Goal: Task Accomplishment & Management: Use online tool/utility

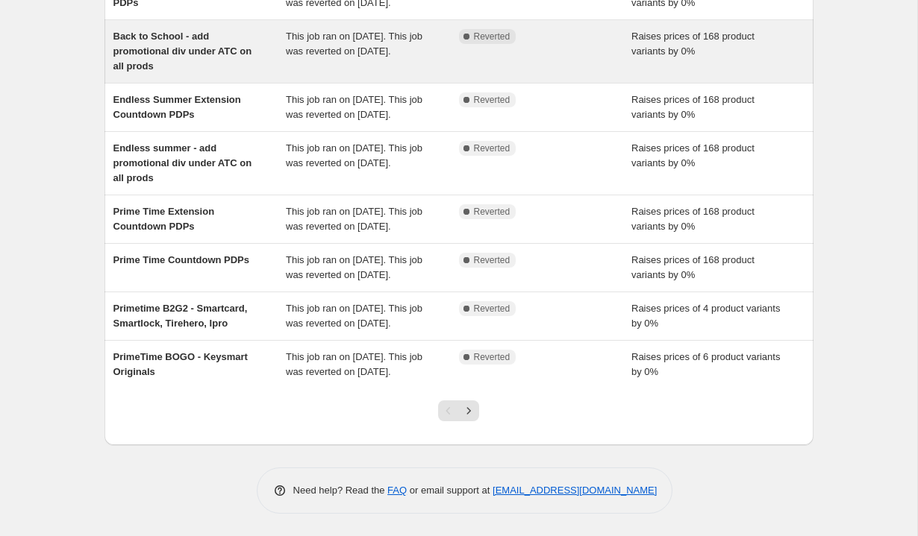
scroll to position [343, 0]
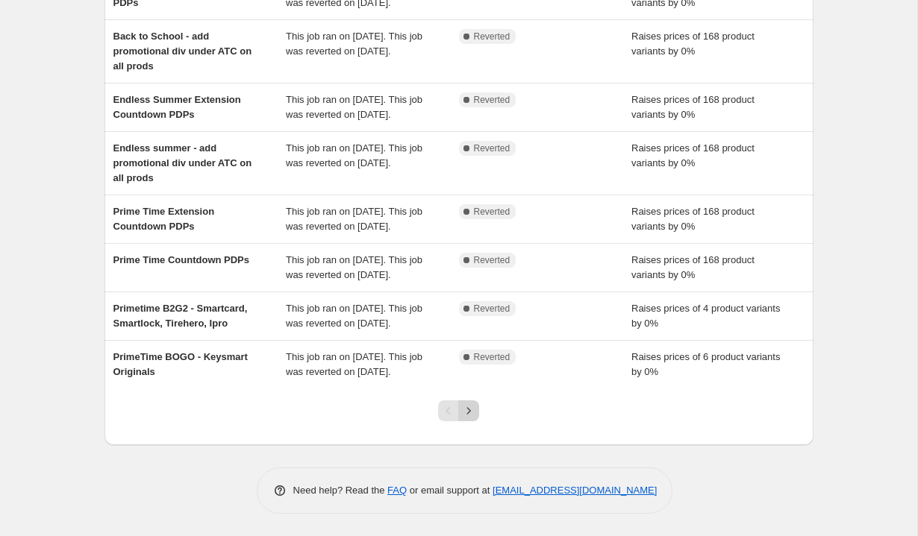
click at [471, 418] on icon "Next" at bounding box center [468, 411] width 15 height 15
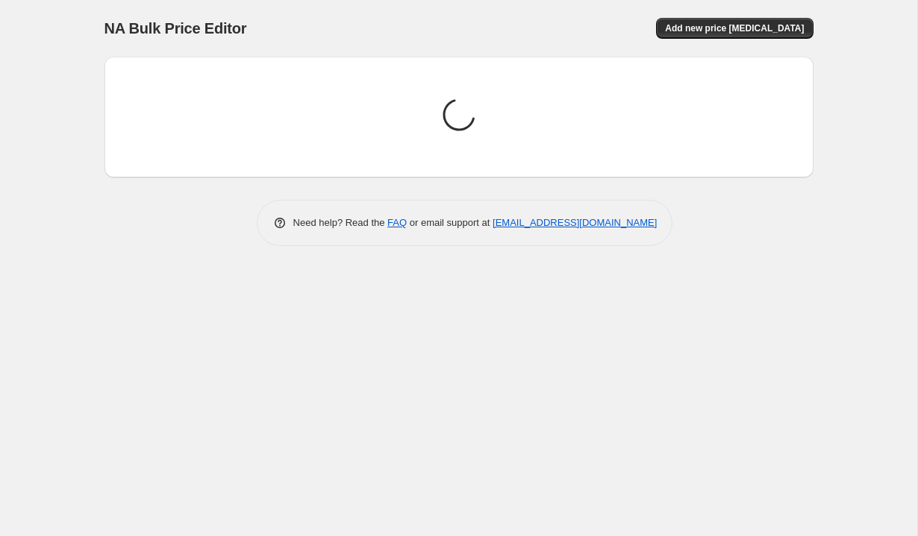
scroll to position [0, 0]
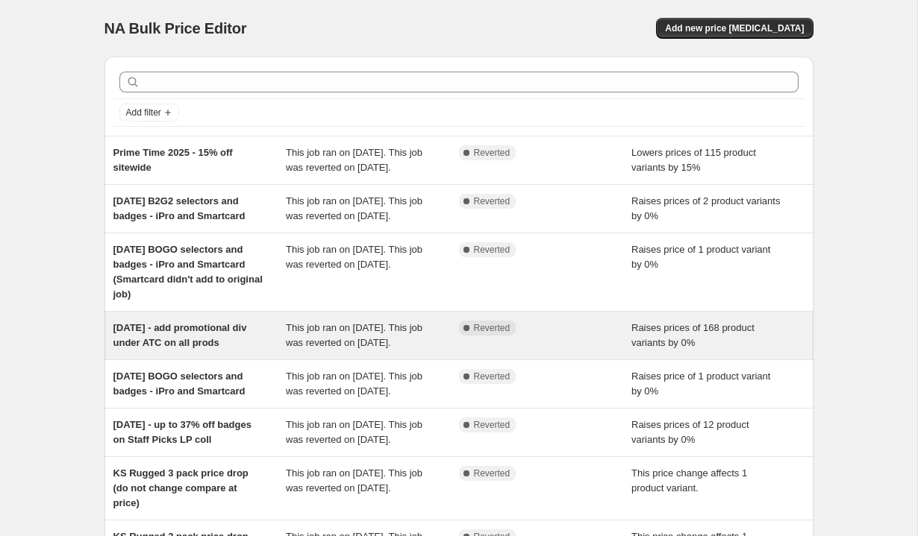
click at [190, 348] on span "[DATE] - add promotional div under ATC on all prods" at bounding box center [180, 335] width 134 height 26
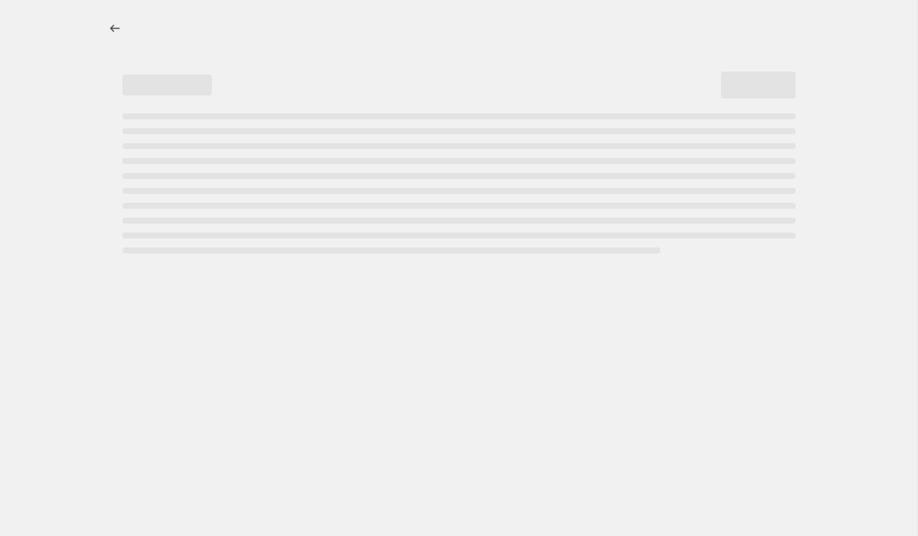
select select "percentage"
select select "no_change"
select select "tag"
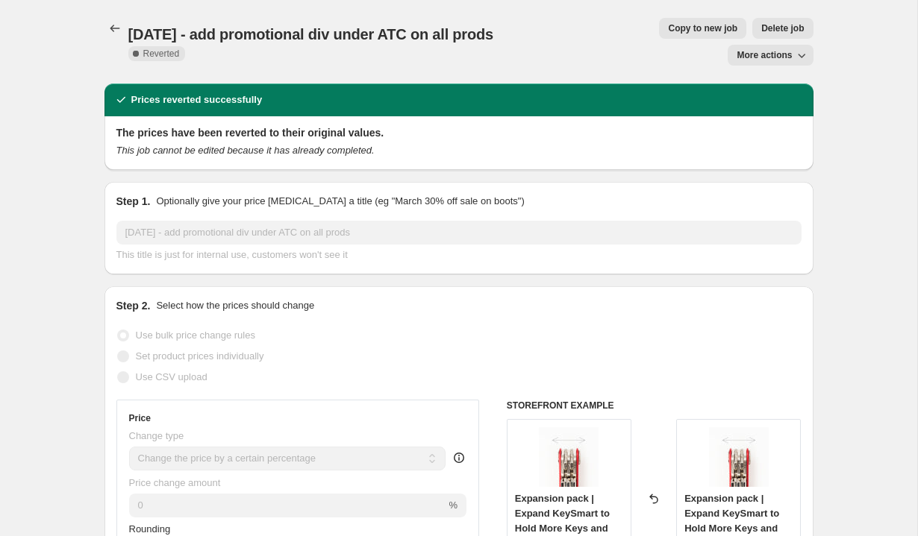
click at [668, 30] on span "Copy to new job" at bounding box center [702, 28] width 69 height 12
select select "percentage"
select select "no_change"
select select "tag"
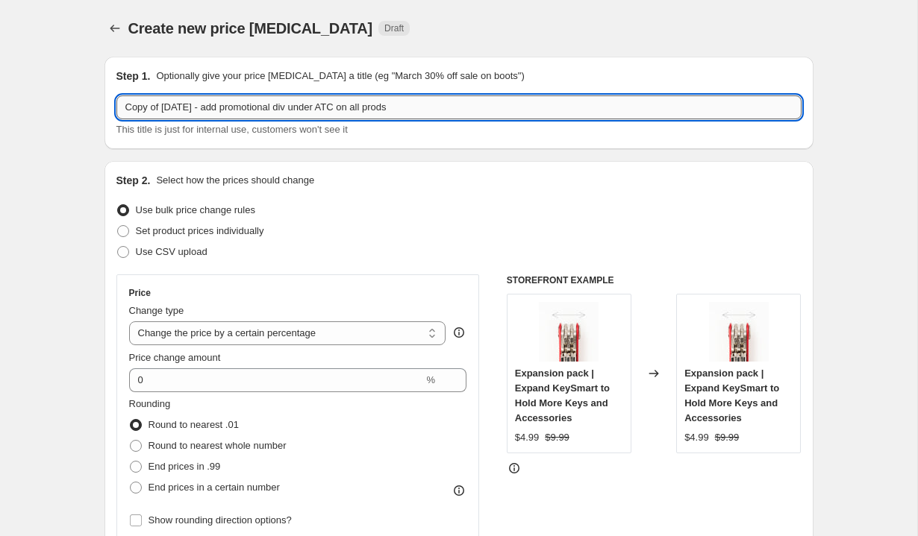
click at [137, 108] on input "Copy of [DATE] - add promotional div under ATC on all prods" at bounding box center [458, 107] width 685 height 24
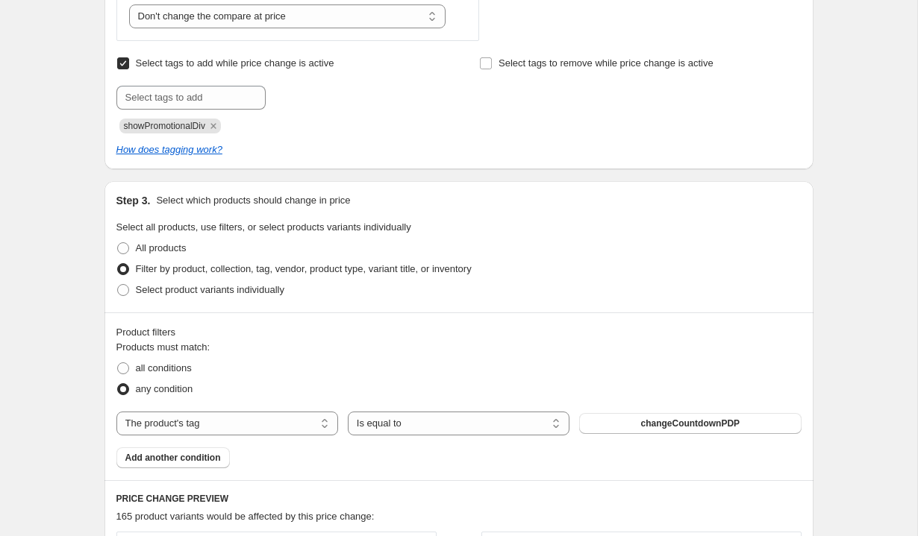
scroll to position [602, 0]
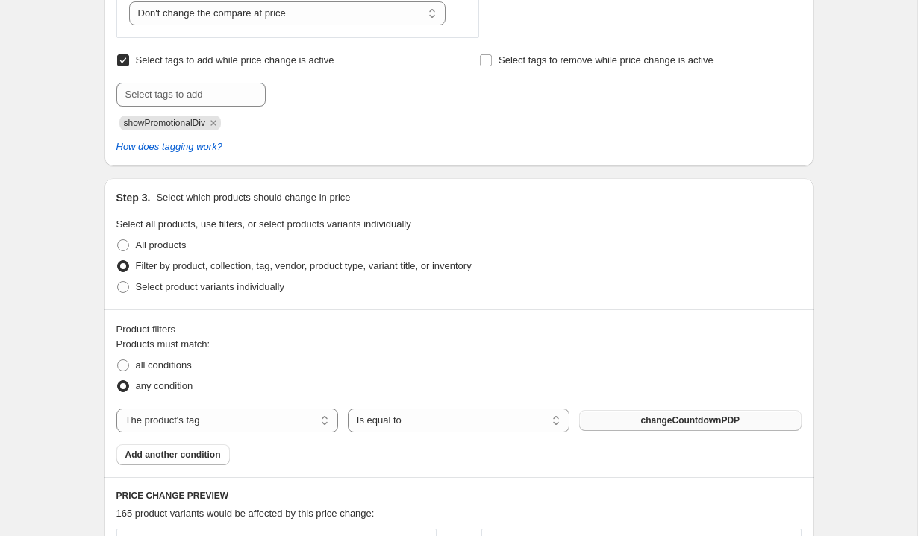
type input "[DATE] - add promotional div under ATC on all products except BOGO/B2G2"
click at [686, 423] on span "changeCountdownPDP" at bounding box center [689, 421] width 99 height 12
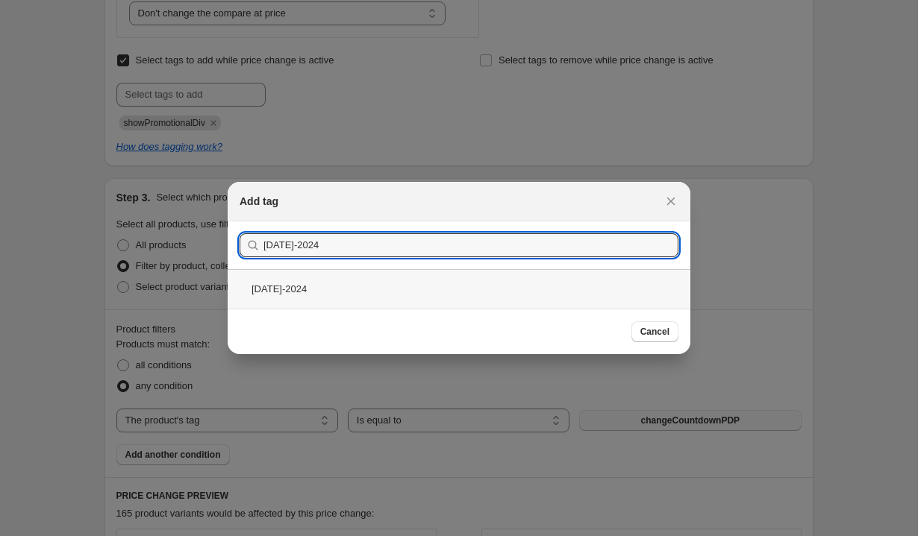
type input "[DATE]-2024"
click at [324, 292] on div "[DATE]-2024" at bounding box center [459, 289] width 463 height 40
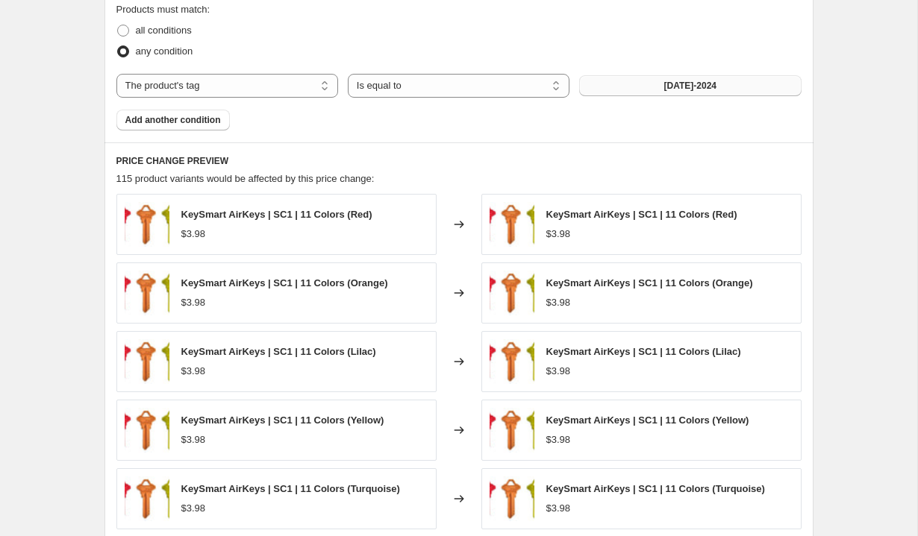
scroll to position [1206, 0]
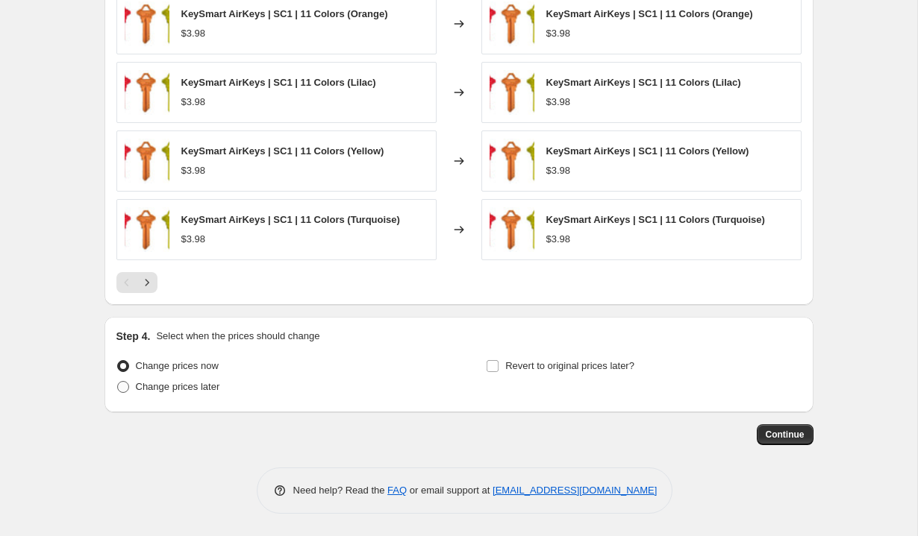
click at [192, 389] on span "Change prices later" at bounding box center [178, 386] width 84 height 11
click at [118, 382] on input "Change prices later" at bounding box center [117, 381] width 1 height 1
radio input "true"
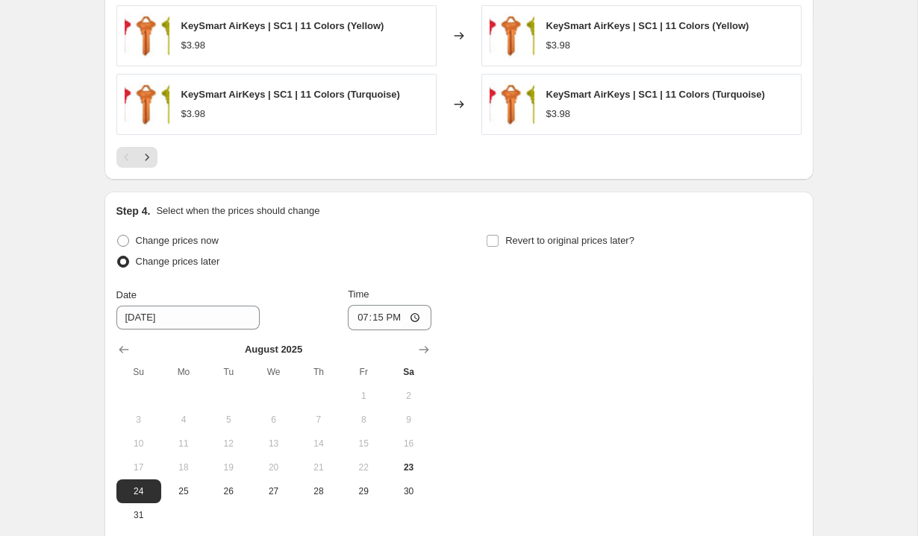
scroll to position [1374, 0]
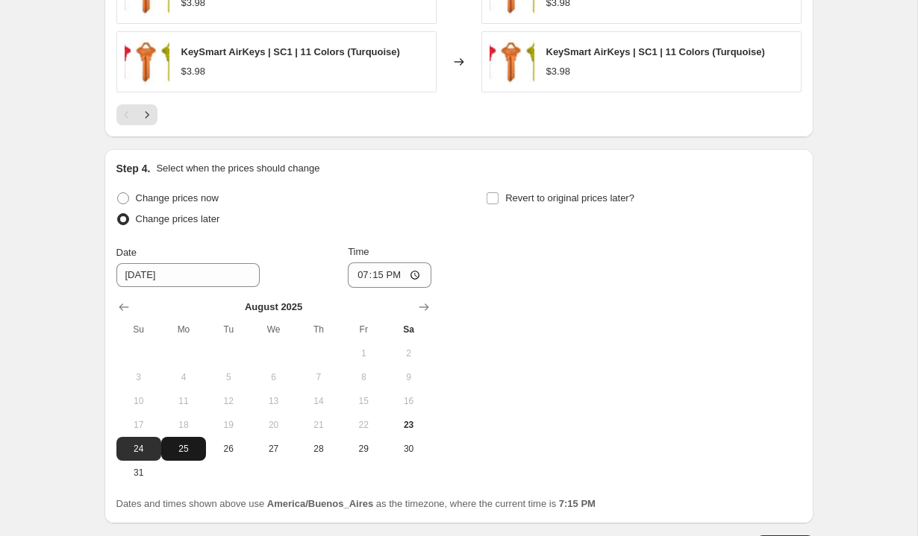
click at [185, 449] on span "25" at bounding box center [183, 449] width 33 height 12
type input "[DATE]"
click at [355, 278] on input "19:15" at bounding box center [390, 275] width 84 height 25
click at [394, 275] on input "14:15" at bounding box center [390, 275] width 84 height 25
type input "02:15"
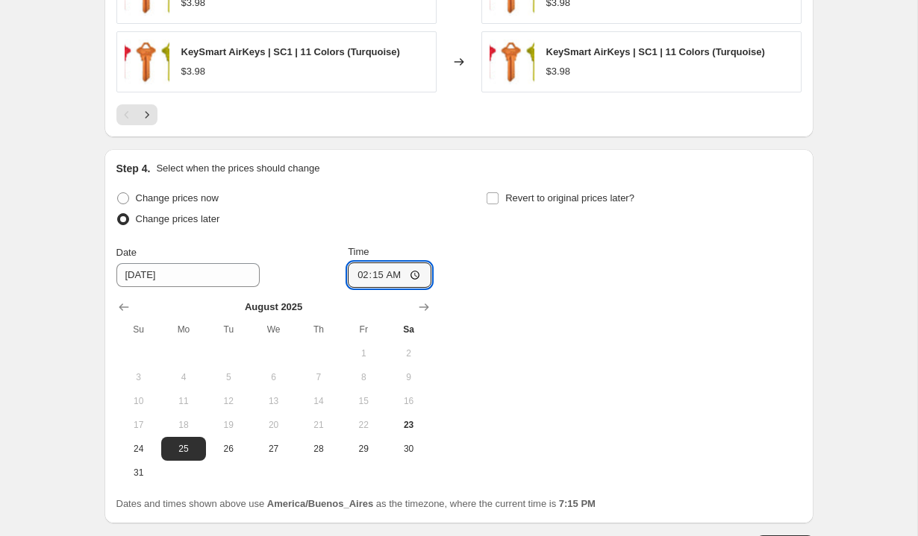
click at [471, 249] on div "Change prices now Change prices later Date [DATE] Time 02:[DATE] Mo Tu We Th Fr…" at bounding box center [458, 336] width 685 height 297
click at [496, 201] on input "Revert to original prices later?" at bounding box center [492, 198] width 12 height 12
checkbox input "true"
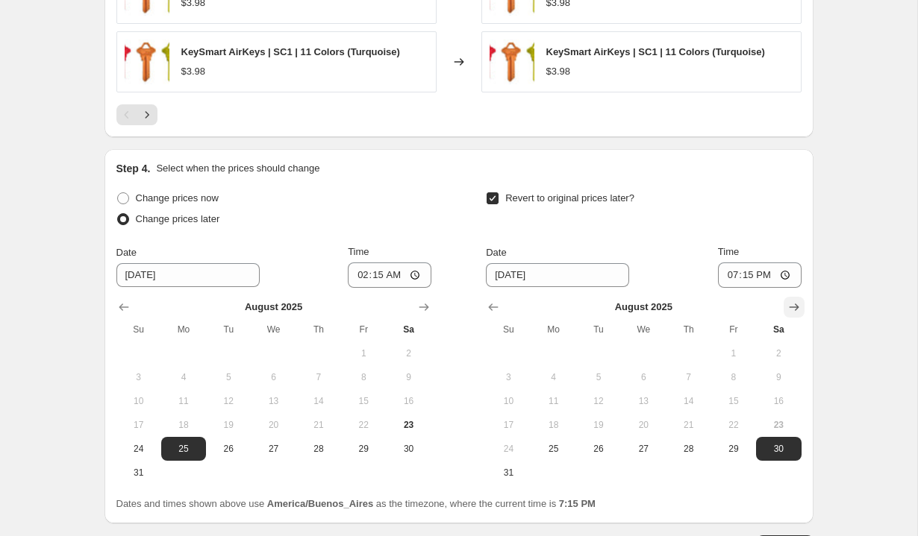
click at [791, 304] on icon "Show next month, September 2025" at bounding box center [793, 307] width 15 height 15
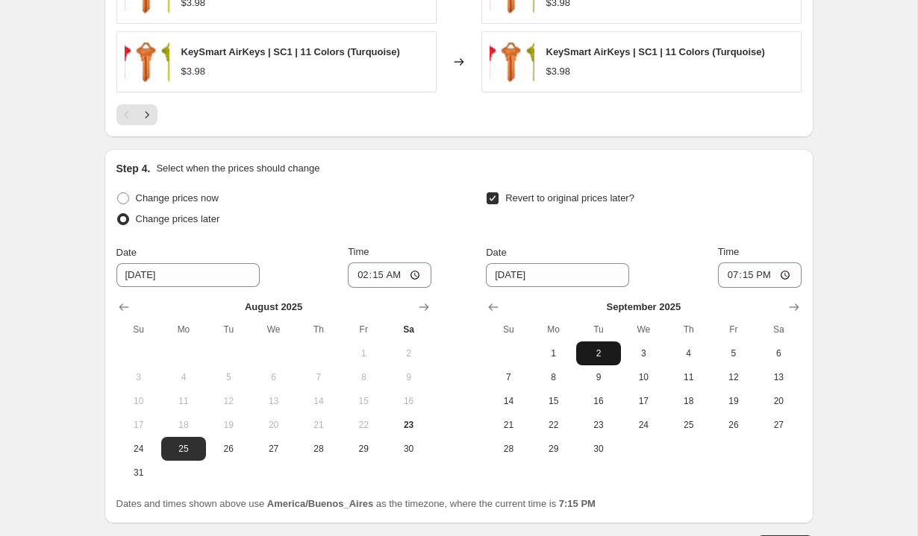
click at [602, 351] on span "2" at bounding box center [598, 354] width 33 height 12
click at [646, 348] on span "3" at bounding box center [643, 354] width 33 height 12
type input "[DATE]"
click at [730, 274] on input "19:15" at bounding box center [760, 275] width 84 height 25
click at [745, 275] on input "13:15" at bounding box center [760, 275] width 84 height 25
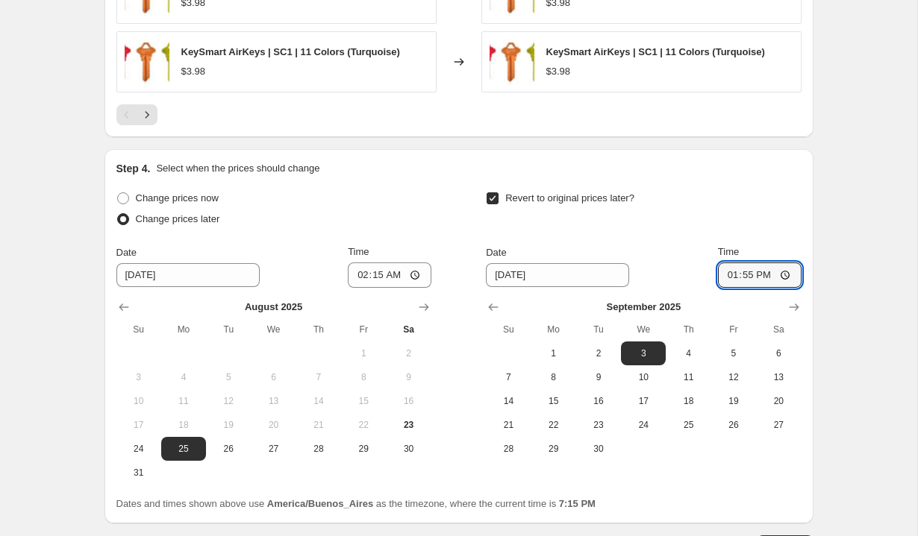
type input "01:55"
click at [802, 245] on div "Step 4. Select when the prices should change Change prices now Change prices la…" at bounding box center [458, 336] width 709 height 374
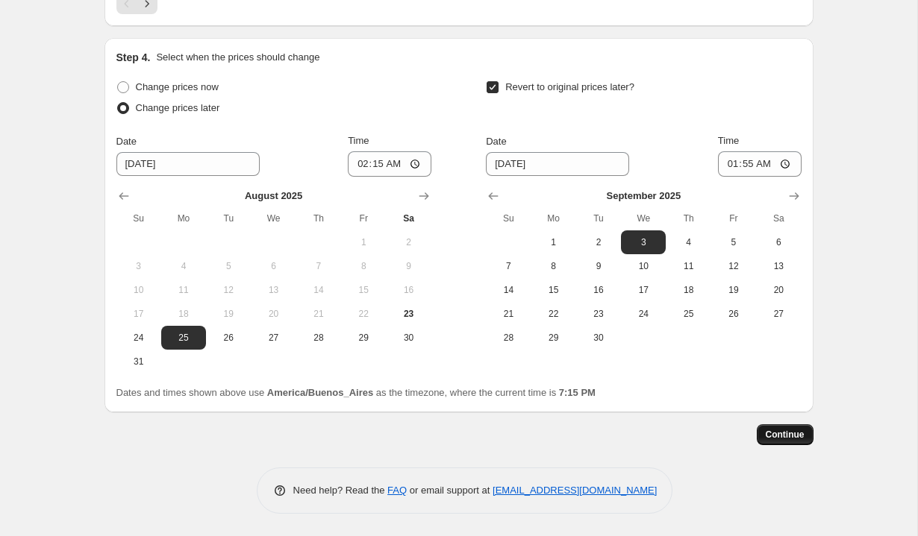
click at [792, 429] on button "Continue" at bounding box center [784, 434] width 57 height 21
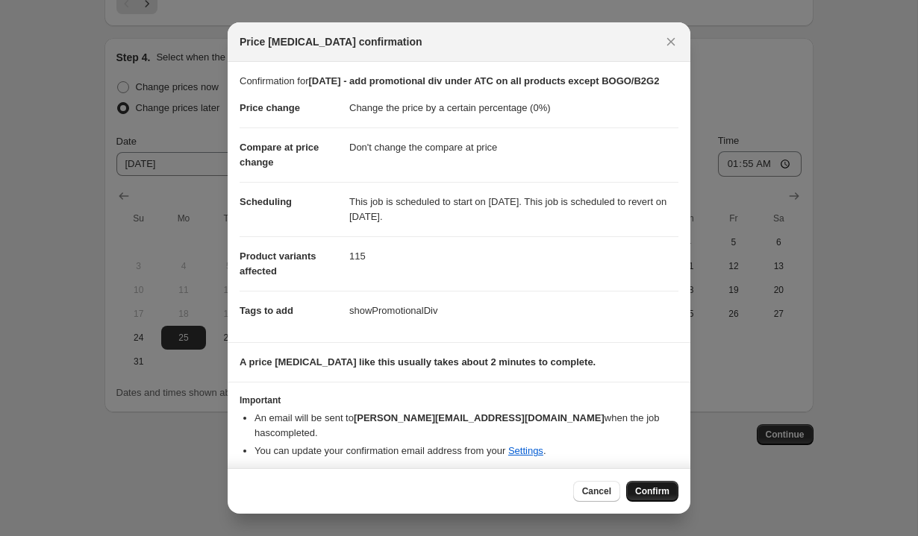
click at [640, 501] on button "Confirm" at bounding box center [652, 491] width 52 height 21
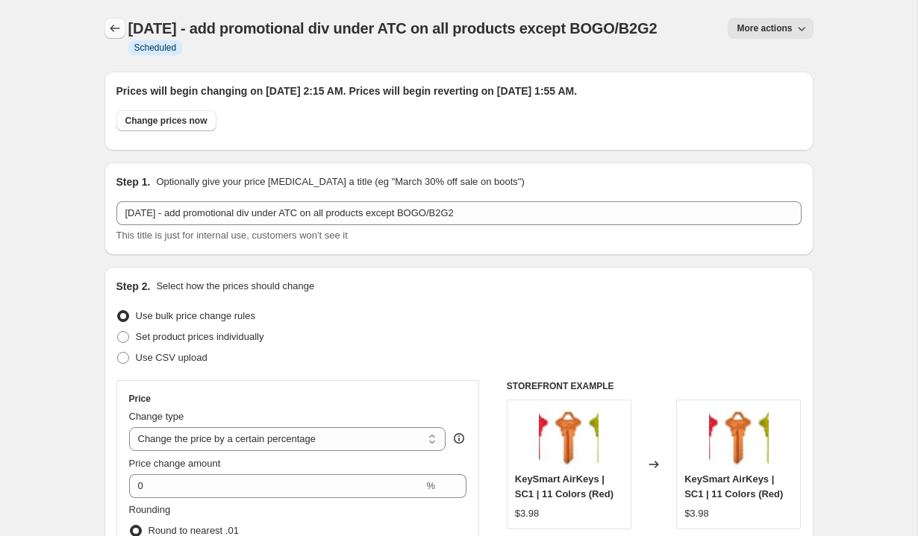
click at [113, 32] on icon "Price change jobs" at bounding box center [114, 28] width 15 height 15
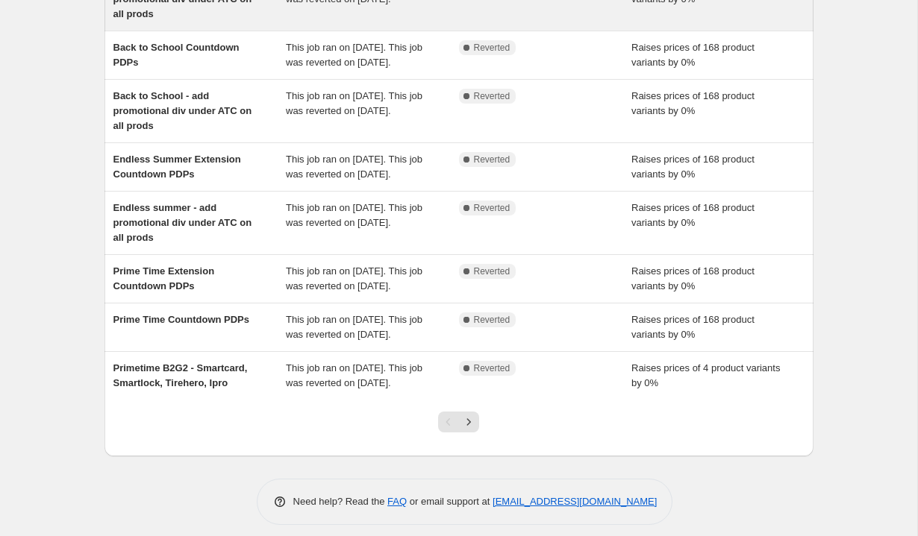
scroll to position [396, 0]
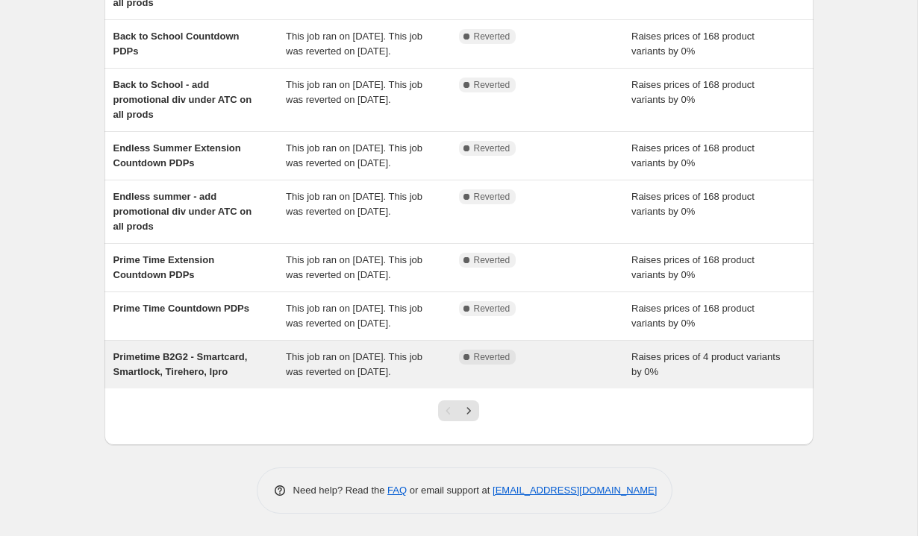
click at [252, 357] on div "Primetime B2G2 - Smartcard, Smartlock, Tirehero, Ipro" at bounding box center [199, 365] width 173 height 30
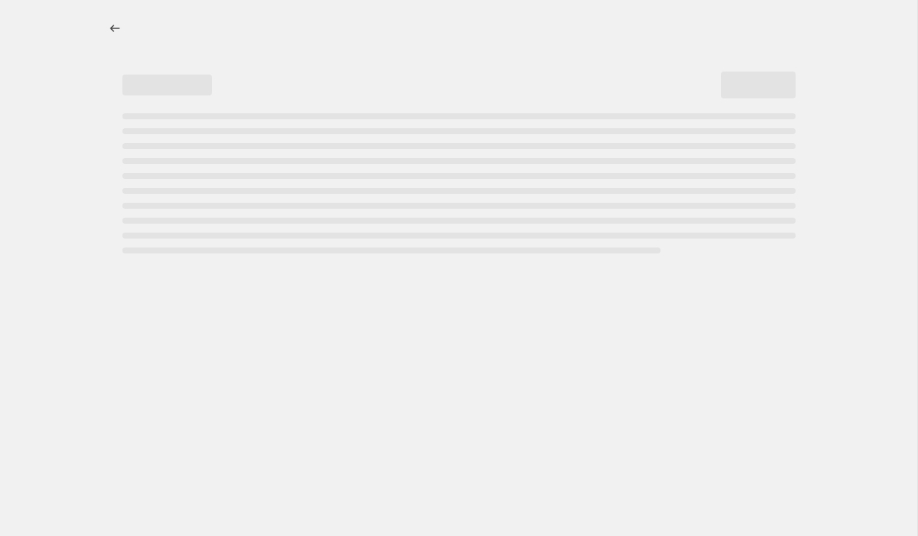
select select "percentage"
select select "remove"
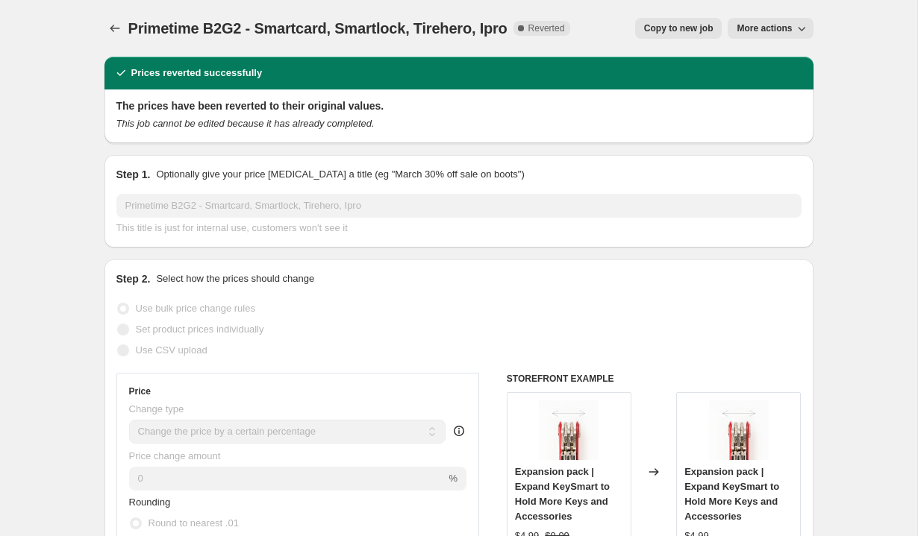
click at [683, 25] on span "Copy to new job" at bounding box center [678, 28] width 69 height 12
select select "percentage"
select select "remove"
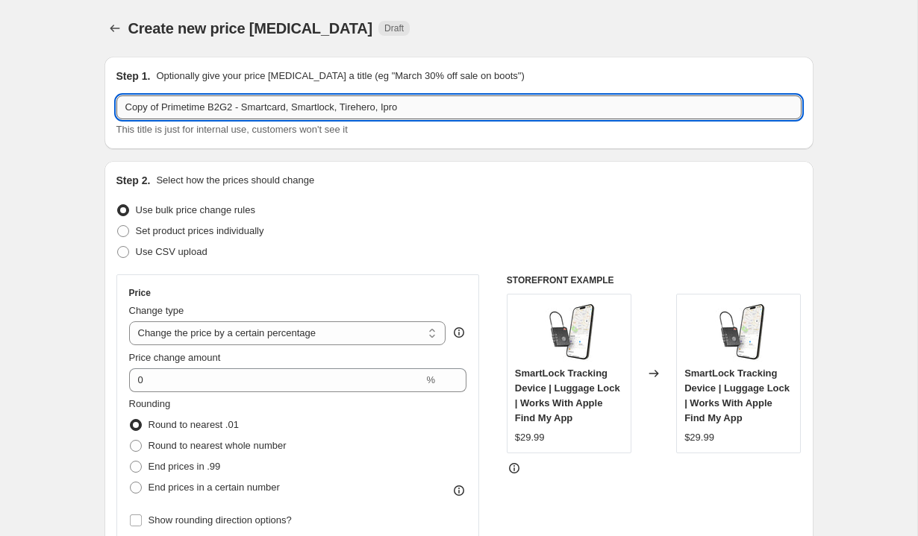
click at [197, 102] on input "Copy of Primetime B2G2 - Smartcard, Smartlock, Tirehero, Ipro" at bounding box center [458, 107] width 685 height 24
click at [266, 107] on input "[DATE] B2G2 - Smartcard, Smartlock, Tirehero, Ipro" at bounding box center [458, 107] width 685 height 24
type input "[DATE] B2G2 - Smartcard, Smartlock"
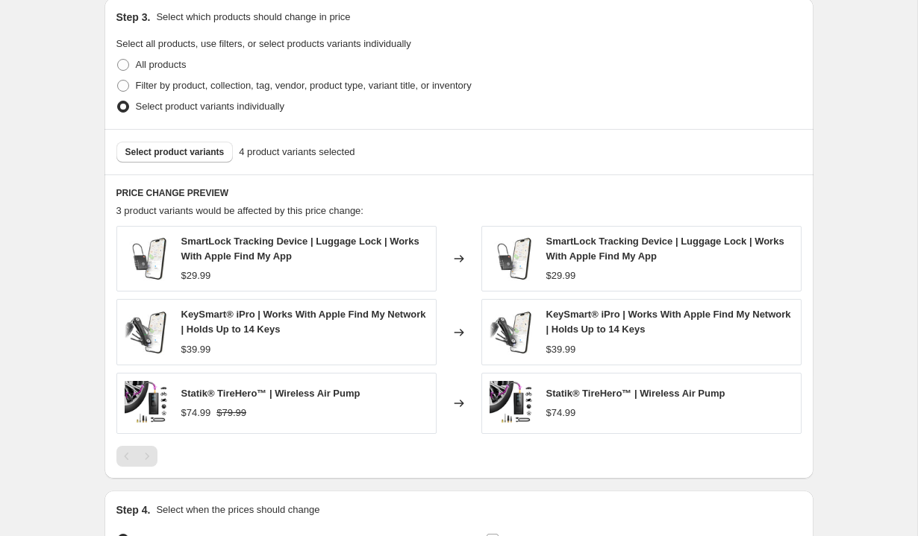
scroll to position [803, 0]
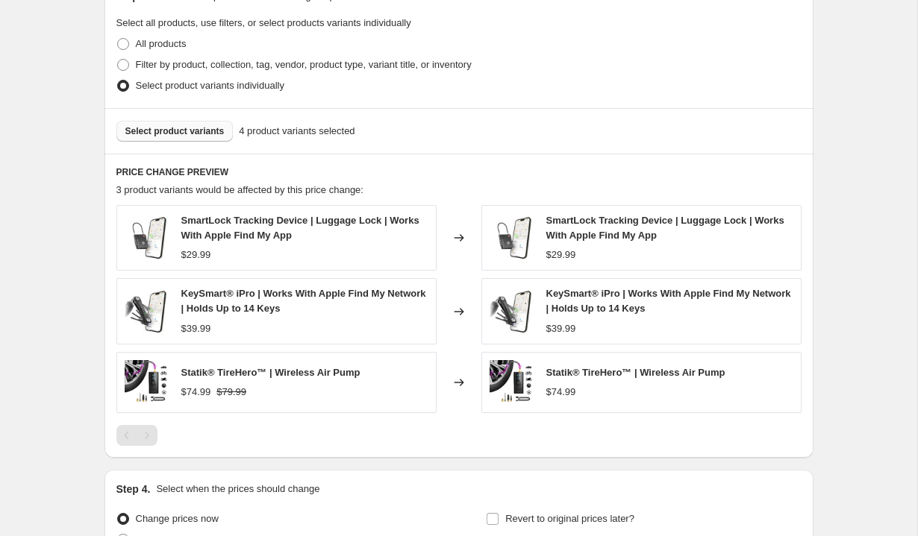
click at [178, 131] on span "Select product variants" at bounding box center [174, 131] width 99 height 12
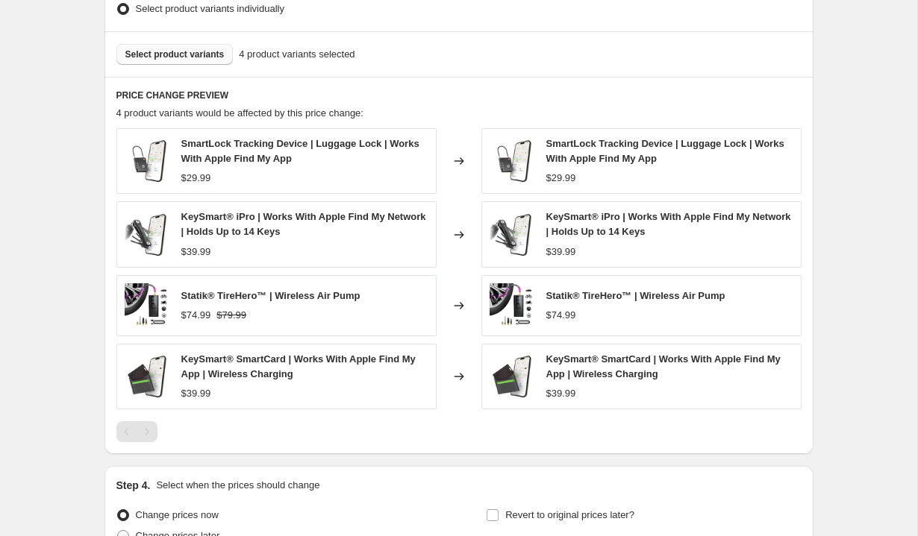
scroll to position [875, 0]
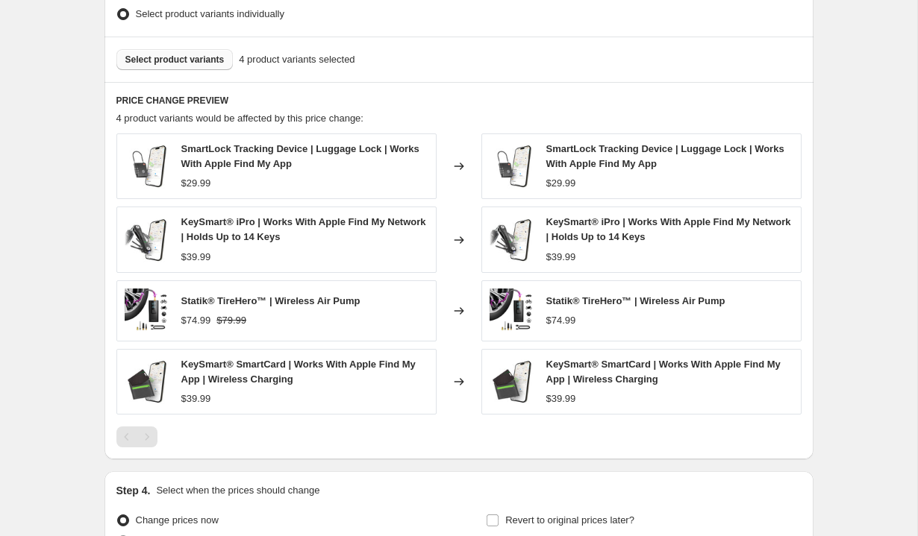
click at [181, 62] on span "Select product variants" at bounding box center [174, 60] width 99 height 12
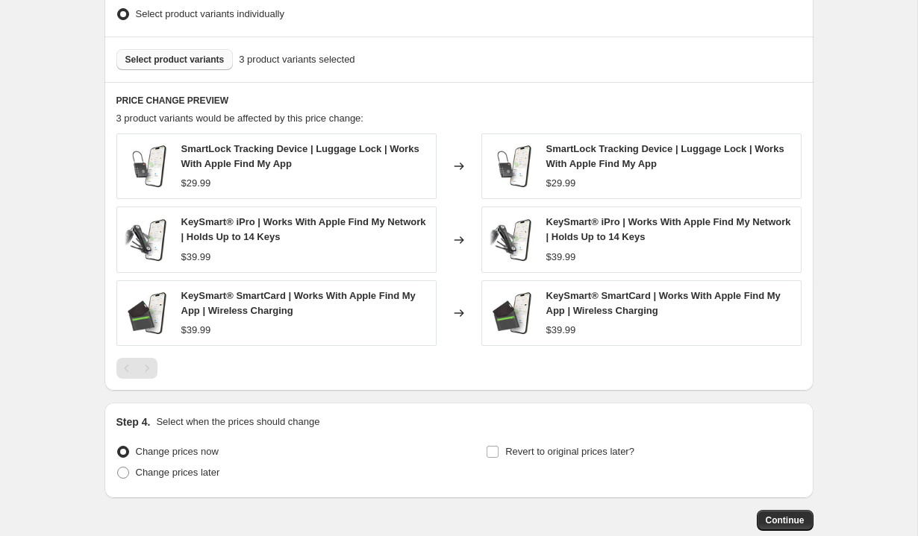
click at [200, 55] on span "Select product variants" at bounding box center [174, 60] width 99 height 12
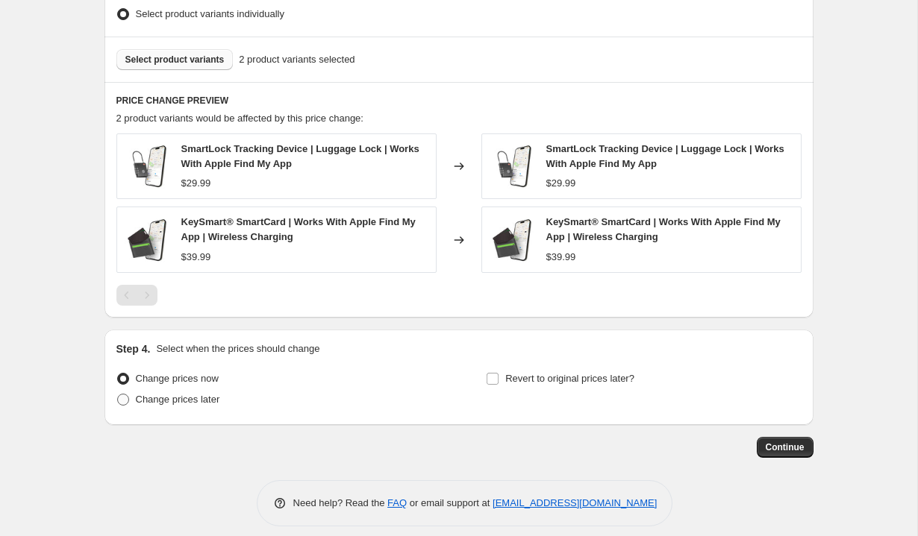
click at [196, 396] on span "Change prices later" at bounding box center [178, 399] width 84 height 11
click at [118, 395] on input "Change prices later" at bounding box center [117, 394] width 1 height 1
radio input "true"
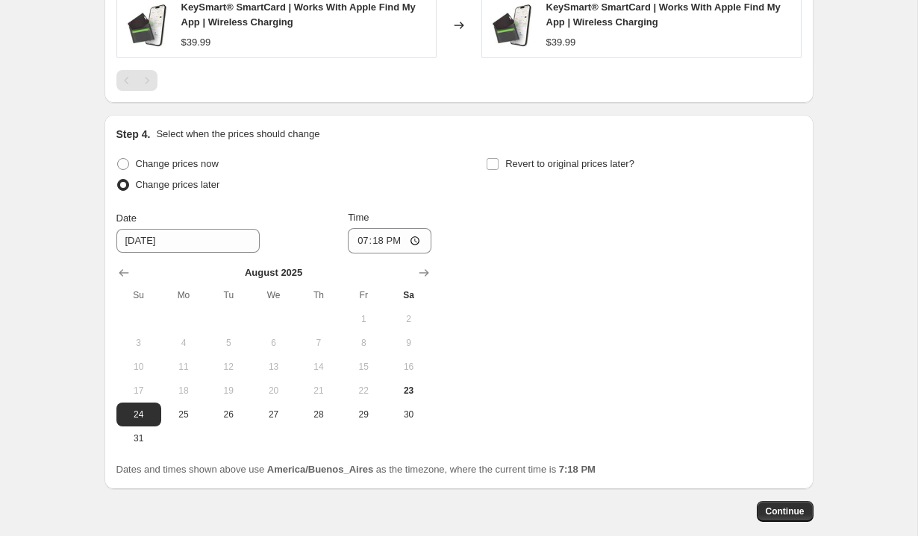
scroll to position [1091, 0]
click at [191, 413] on span "25" at bounding box center [183, 414] width 33 height 12
type input "[DATE]"
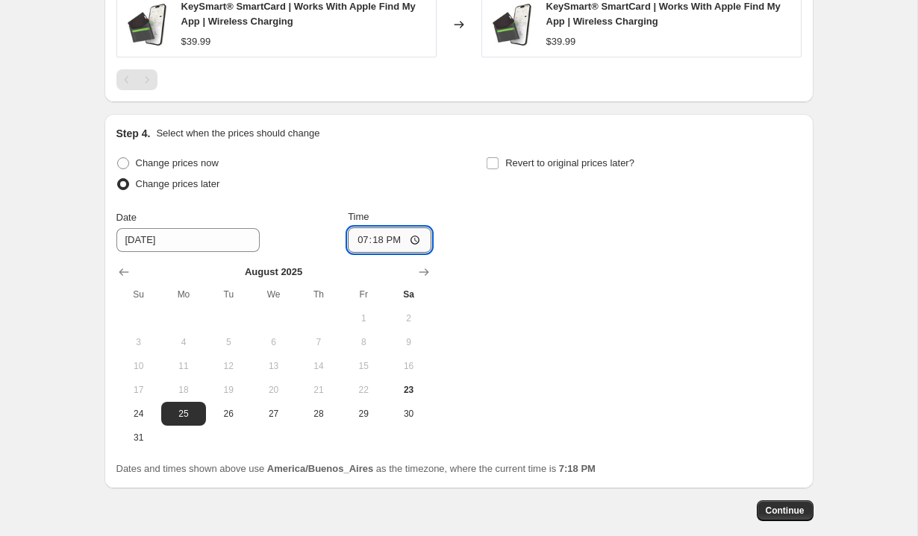
click at [358, 238] on input "19:18" at bounding box center [390, 240] width 84 height 25
type input "02:10"
click at [482, 239] on div "Change prices now Change prices later Date [DATE] Time 02:[DATE] Mo Tu We Th Fr…" at bounding box center [458, 301] width 685 height 297
click at [512, 168] on span "Revert to original prices later?" at bounding box center [569, 162] width 129 height 11
click at [498, 168] on input "Revert to original prices later?" at bounding box center [492, 163] width 12 height 12
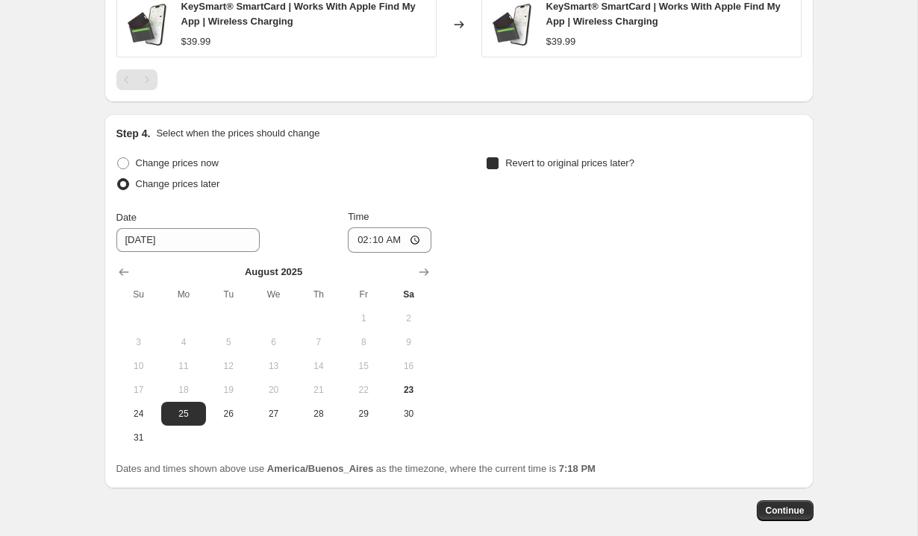
checkbox input "true"
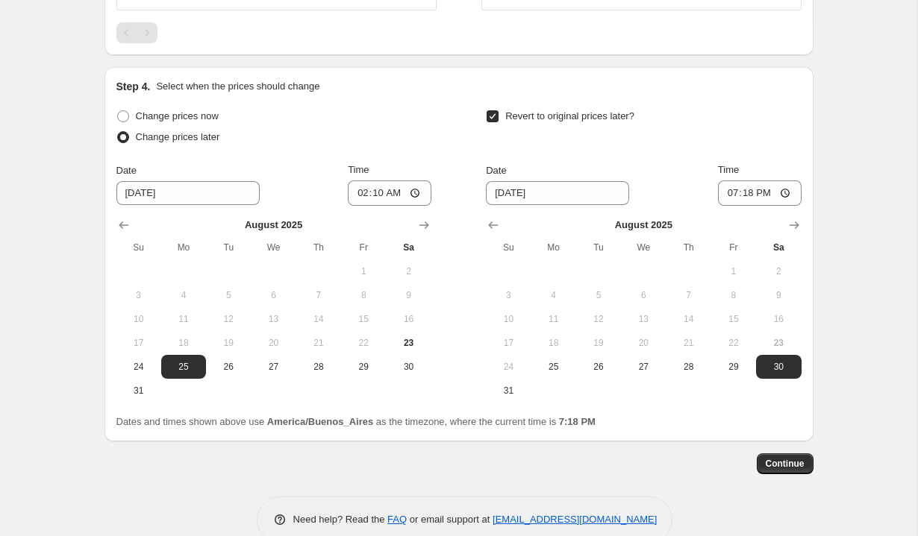
scroll to position [1167, 0]
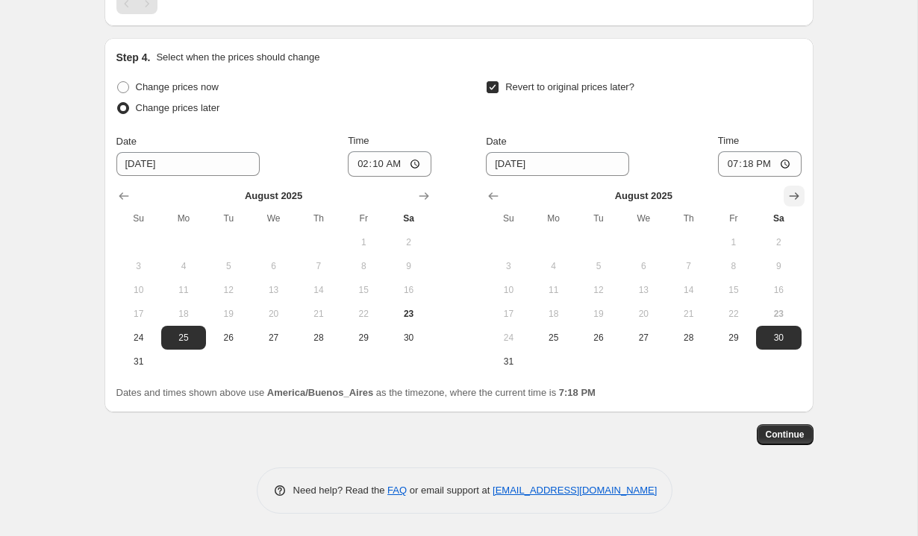
click at [791, 198] on icon "Show next month, September 2025" at bounding box center [793, 196] width 15 height 15
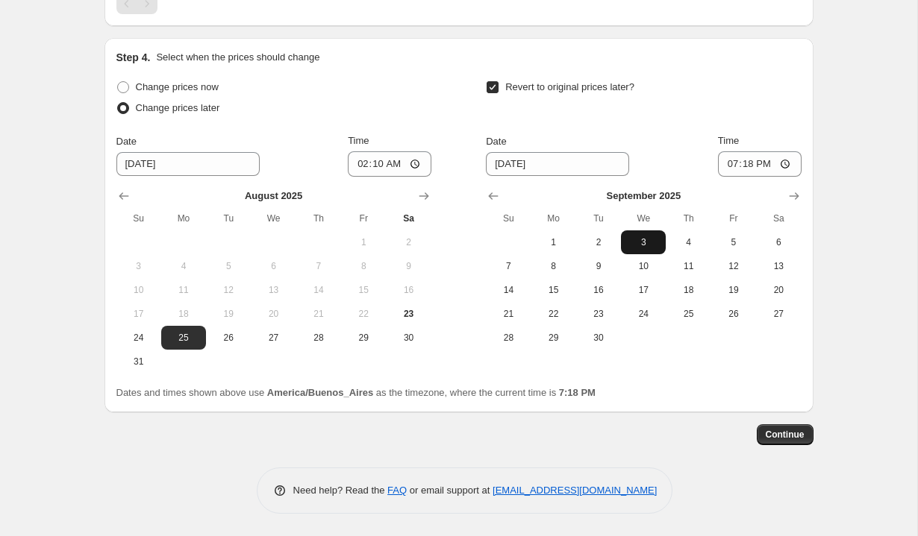
click at [638, 241] on span "3" at bounding box center [643, 242] width 33 height 12
type input "[DATE]"
click at [729, 165] on input "19:18" at bounding box center [760, 163] width 84 height 25
click at [746, 163] on input "13:18" at bounding box center [760, 163] width 84 height 25
type input "01:50"
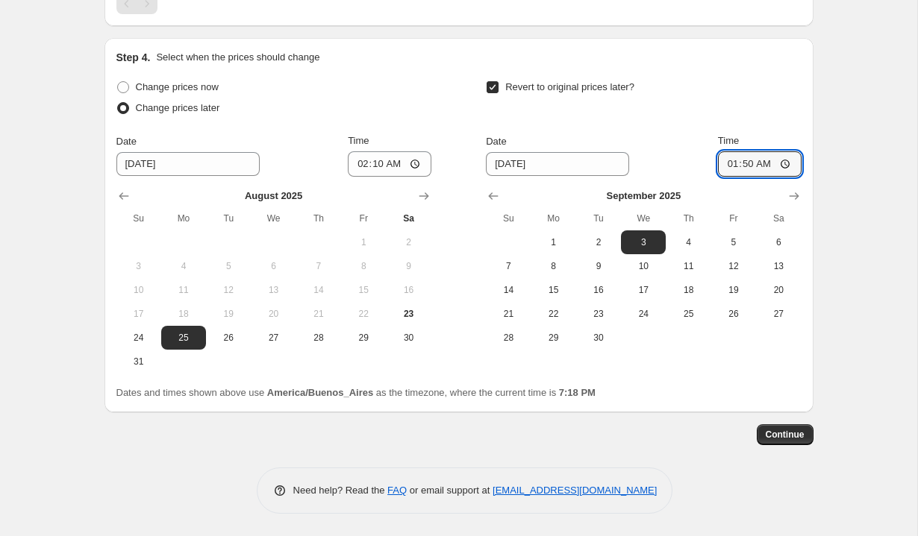
click at [786, 127] on div "Revert to original prices later? Date [DATE] Time 01:50 [DATE] Su Mo Tu We Th F…" at bounding box center [643, 213] width 315 height 273
click at [788, 433] on span "Continue" at bounding box center [784, 435] width 39 height 12
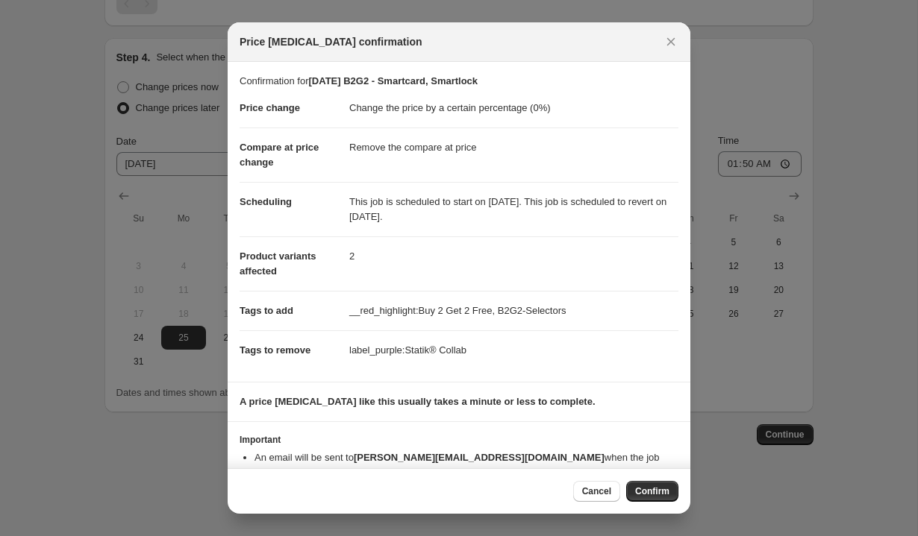
scroll to position [30, 0]
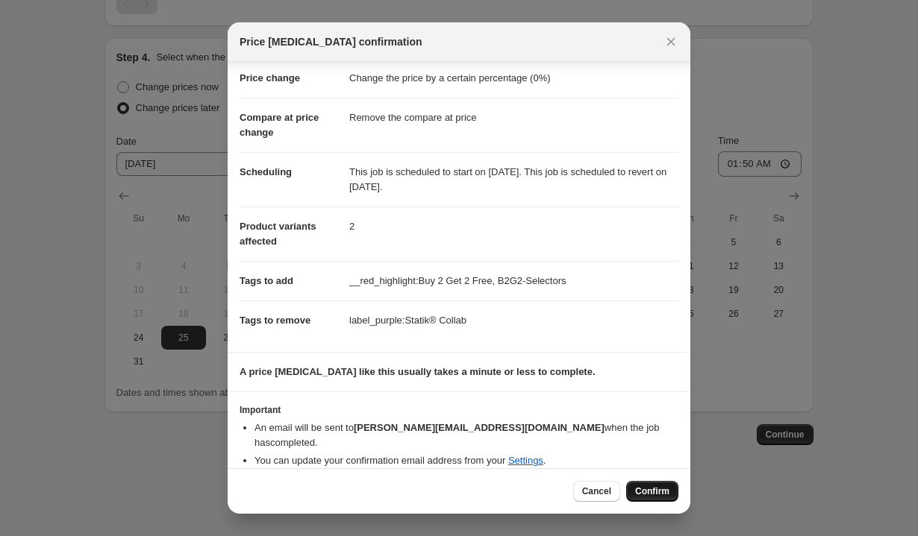
click at [644, 498] on button "Confirm" at bounding box center [652, 491] width 52 height 21
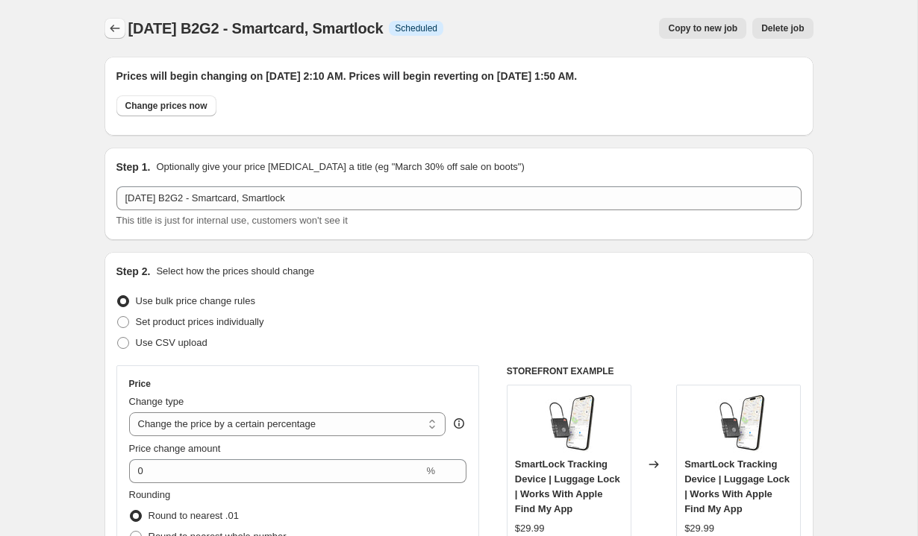
click at [108, 28] on icon "Price change jobs" at bounding box center [114, 28] width 15 height 15
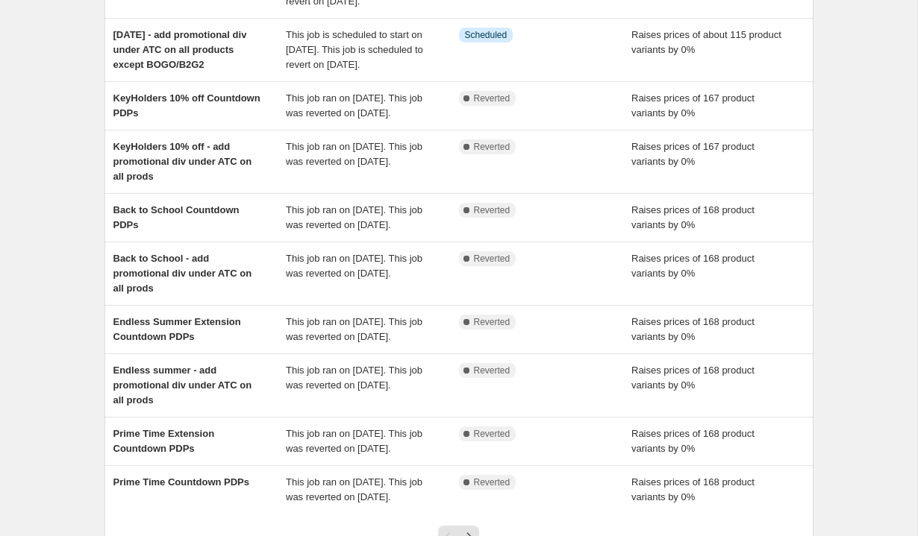
scroll to position [411, 0]
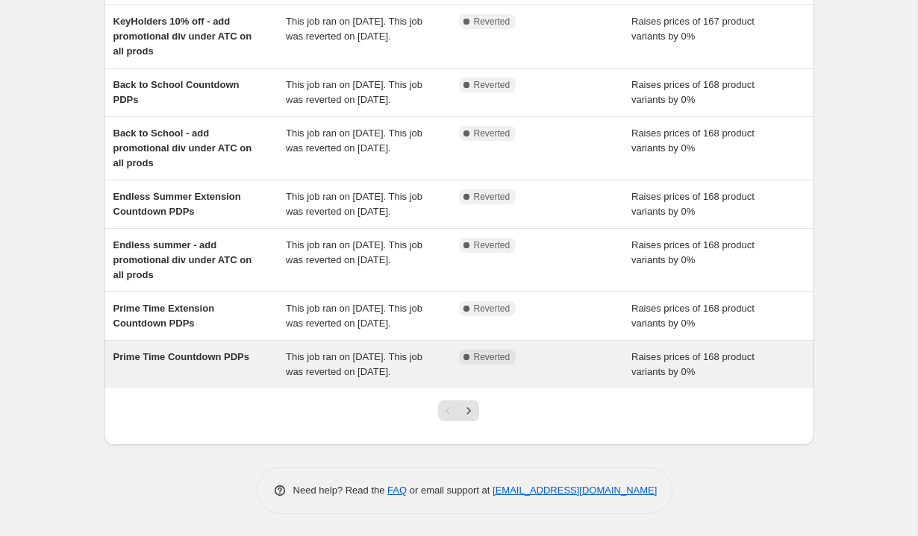
click at [210, 361] on div "Prime Time Countdown PDPs" at bounding box center [199, 365] width 173 height 30
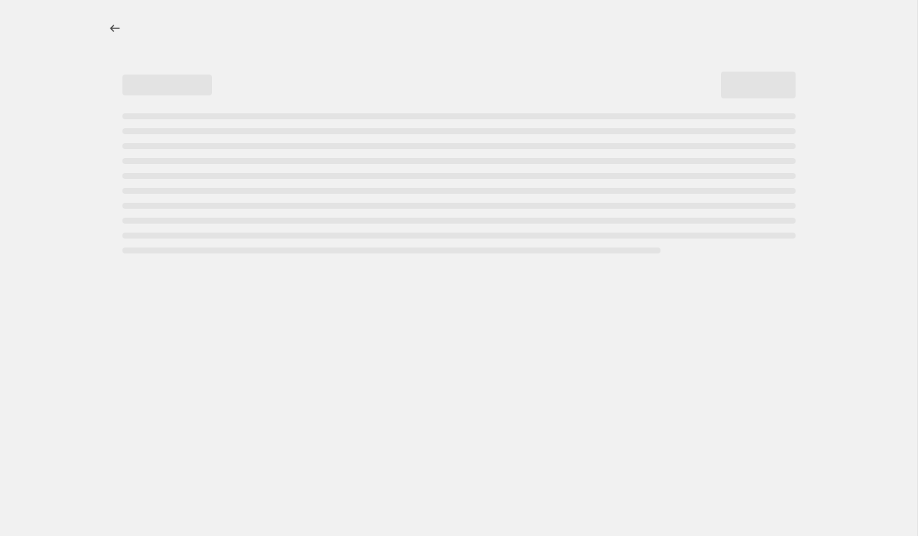
select select "percentage"
select select "no_change"
select select "tag"
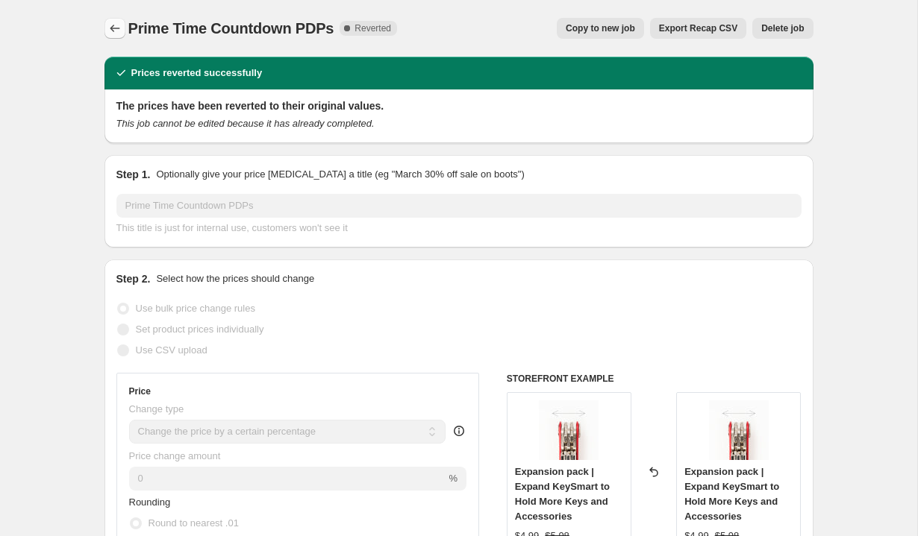
click at [113, 29] on icon "Price change jobs" at bounding box center [114, 28] width 15 height 15
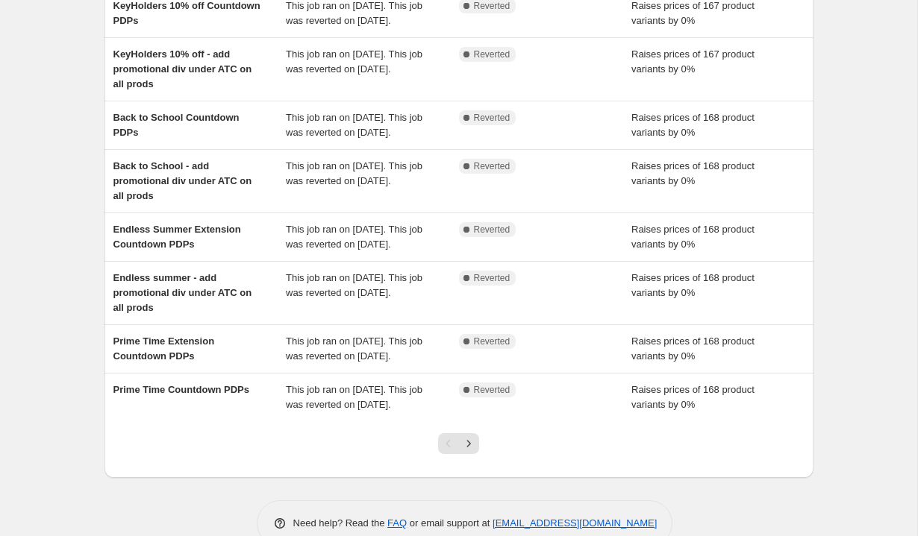
scroll to position [411, 0]
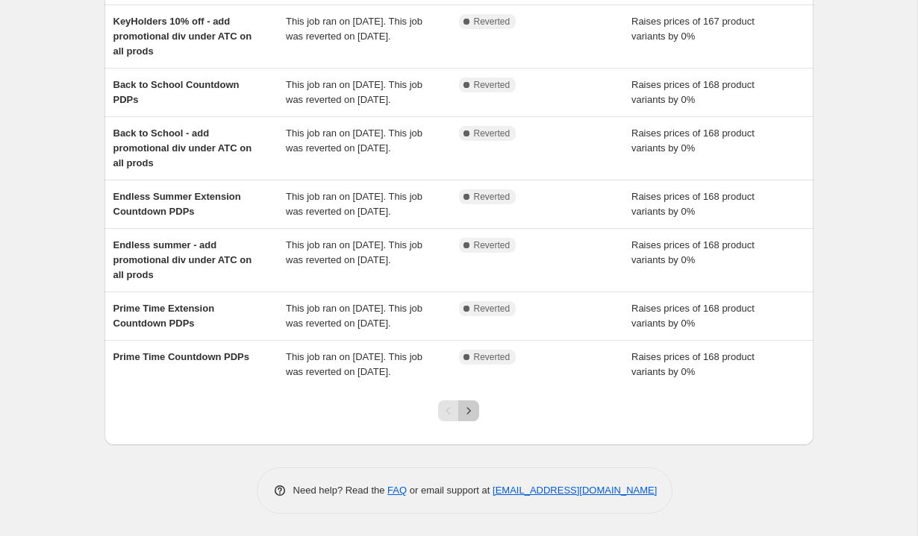
click at [470, 413] on icon "Next" at bounding box center [468, 411] width 15 height 15
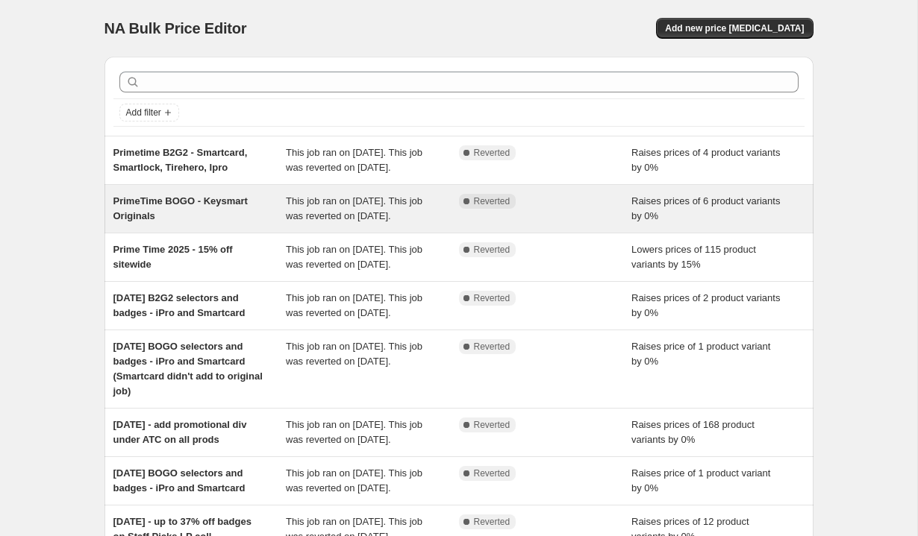
click at [131, 222] on span "PrimeTime BOGO - Keysmart Originals" at bounding box center [180, 208] width 134 height 26
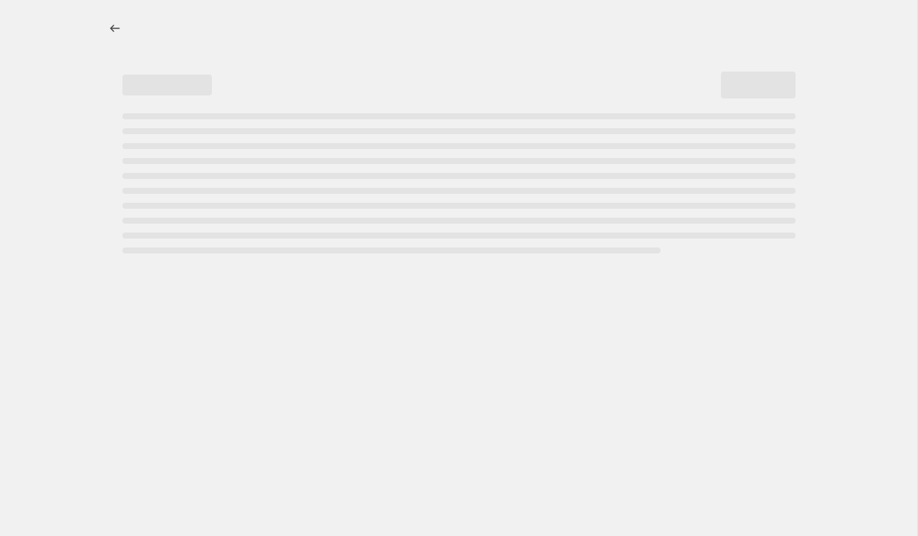
select select "percentage"
select select "no_change"
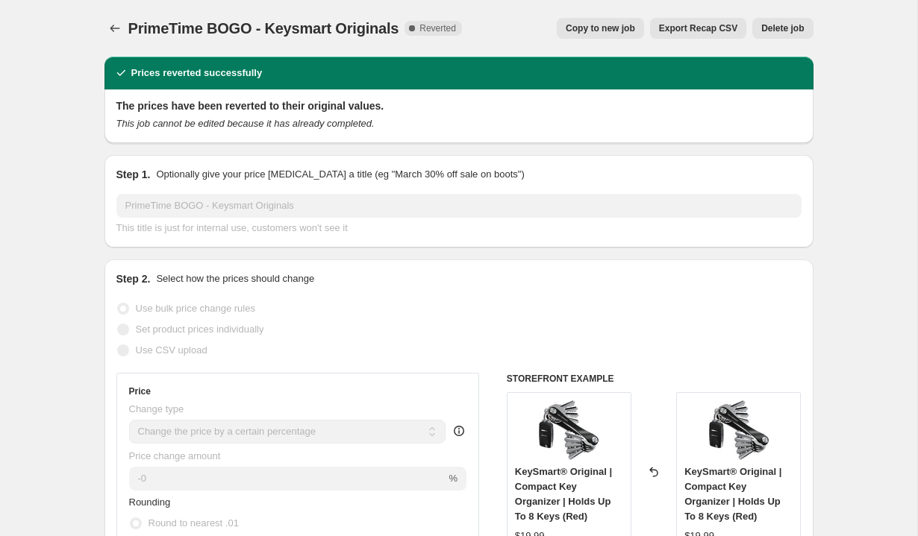
click at [615, 25] on span "Copy to new job" at bounding box center [599, 28] width 69 height 12
select select "percentage"
select select "no_change"
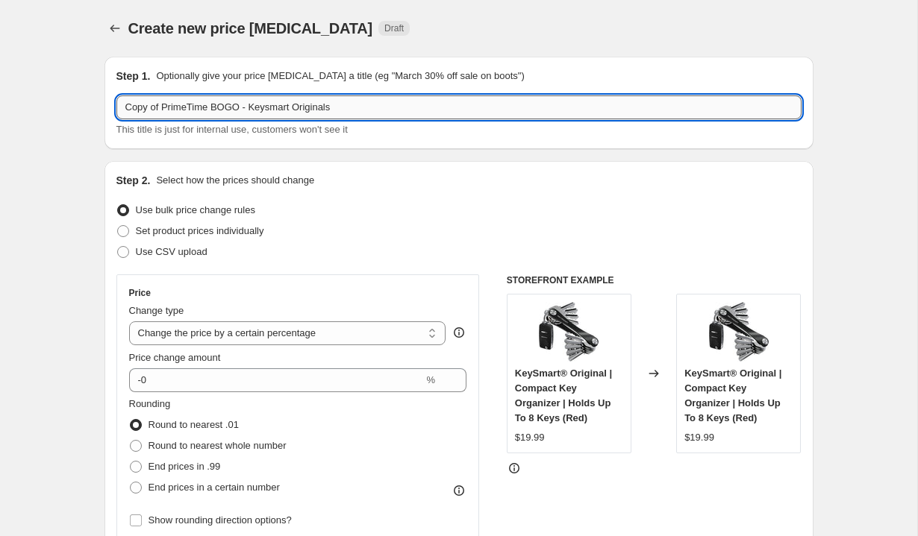
click at [139, 113] on input "Copy of PrimeTime BOGO - Keysmart Originals" at bounding box center [458, 107] width 685 height 24
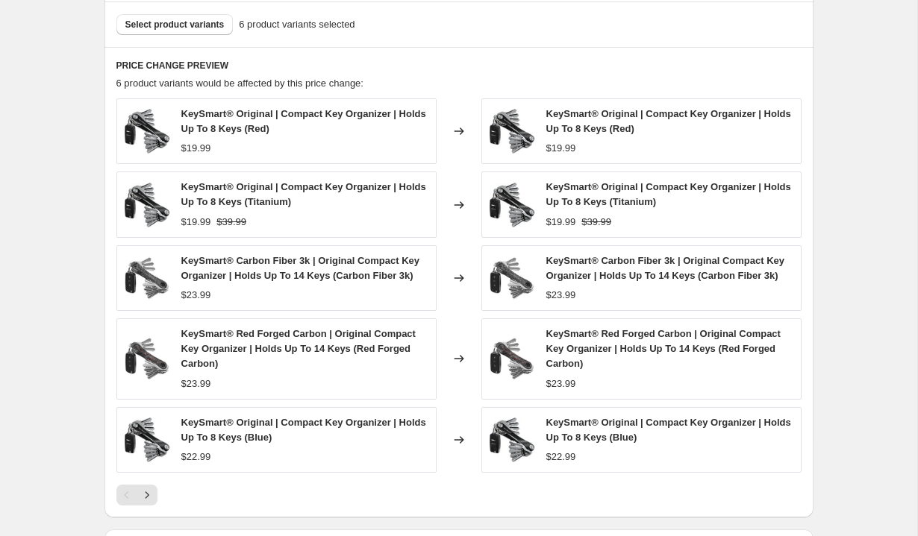
scroll to position [912, 0]
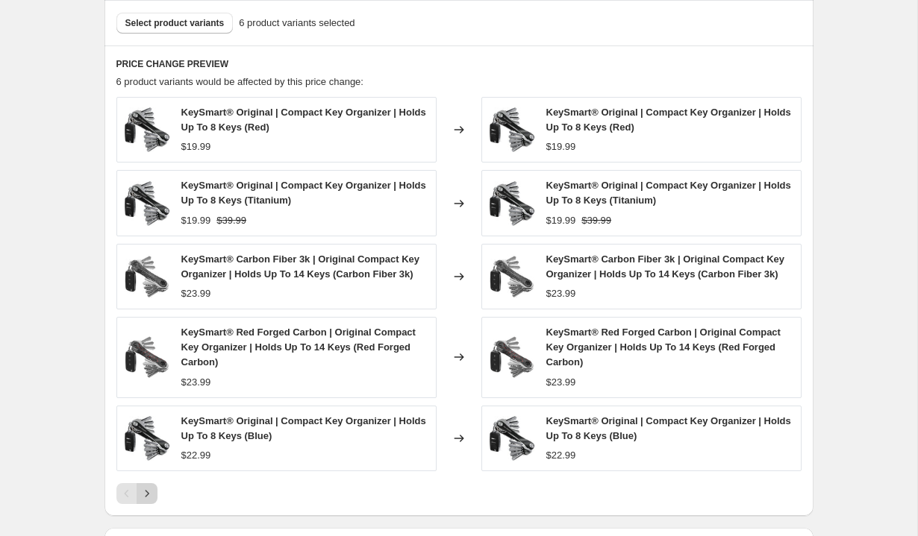
type input "[DATE] BOGO - Keysmart Originals, keysmart Ipro"
click at [144, 495] on icon "Next" at bounding box center [146, 493] width 15 height 15
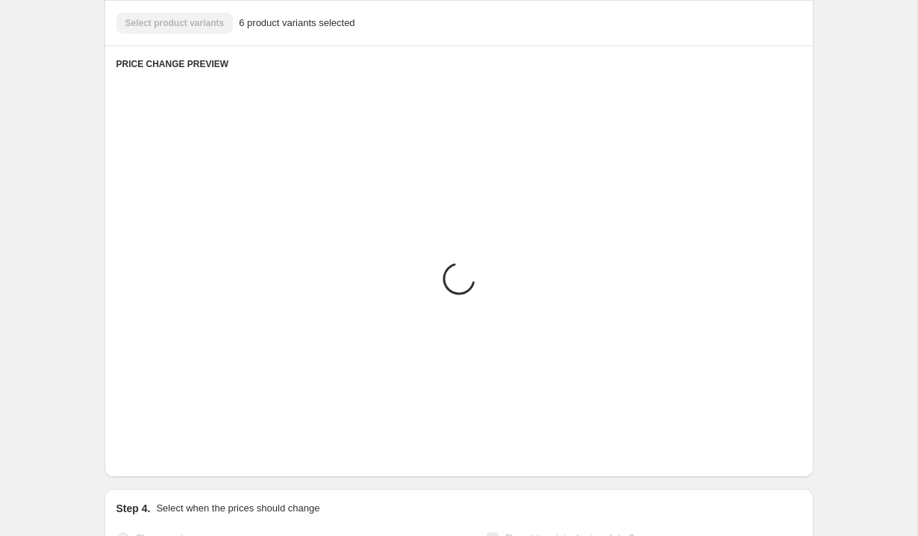
scroll to position [814, 0]
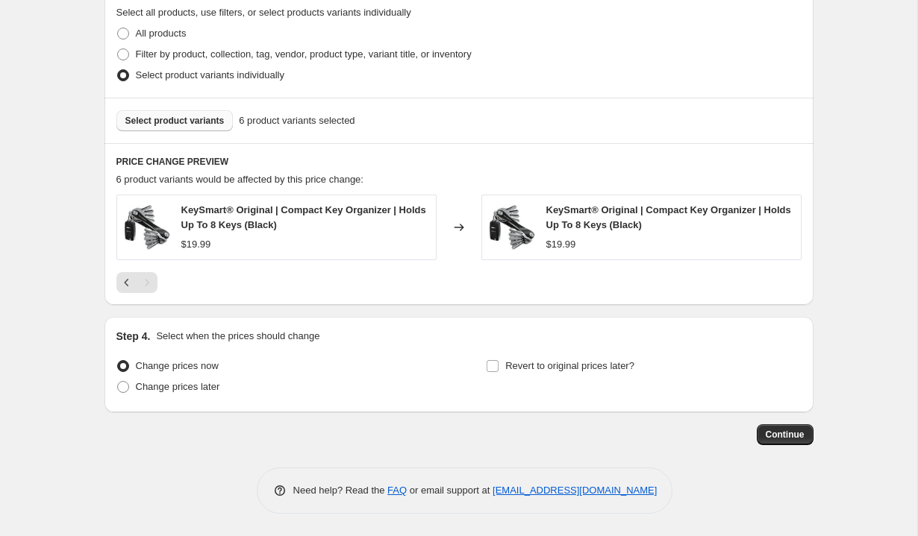
click at [162, 112] on button "Select product variants" at bounding box center [174, 120] width 117 height 21
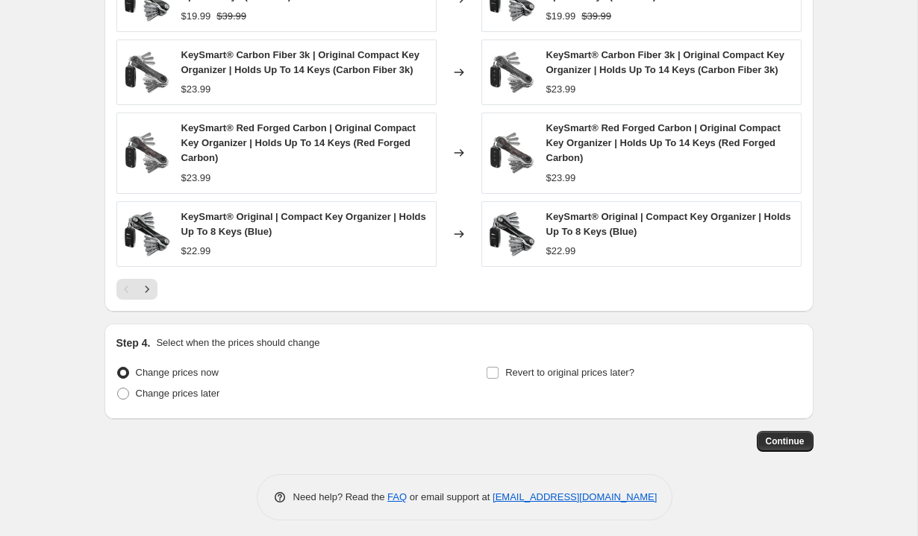
scroll to position [1123, 0]
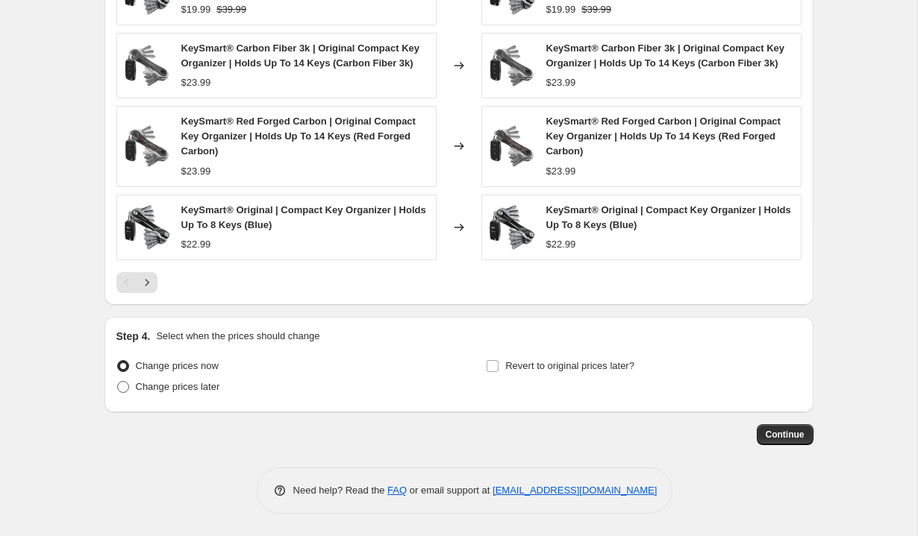
click at [167, 391] on span "Change prices later" at bounding box center [178, 386] width 84 height 11
click at [118, 382] on input "Change prices later" at bounding box center [117, 381] width 1 height 1
radio input "true"
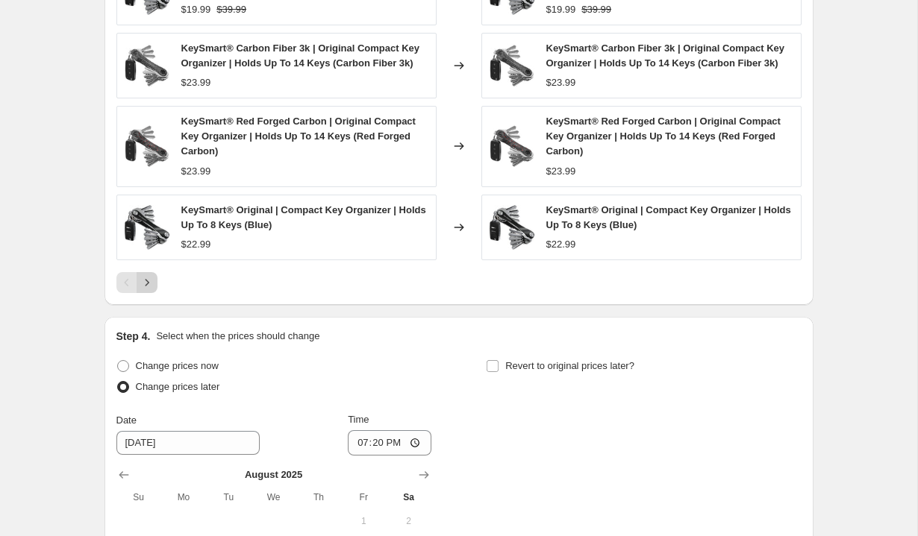
click at [147, 281] on icon "Next" at bounding box center [146, 282] width 15 height 15
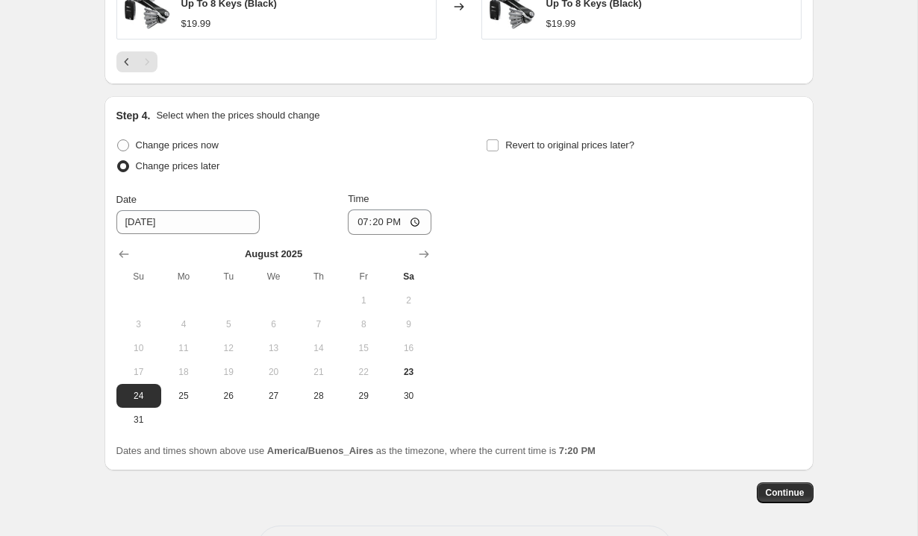
scroll to position [1109, 0]
click at [184, 393] on span "25" at bounding box center [183, 395] width 33 height 12
type input "[DATE]"
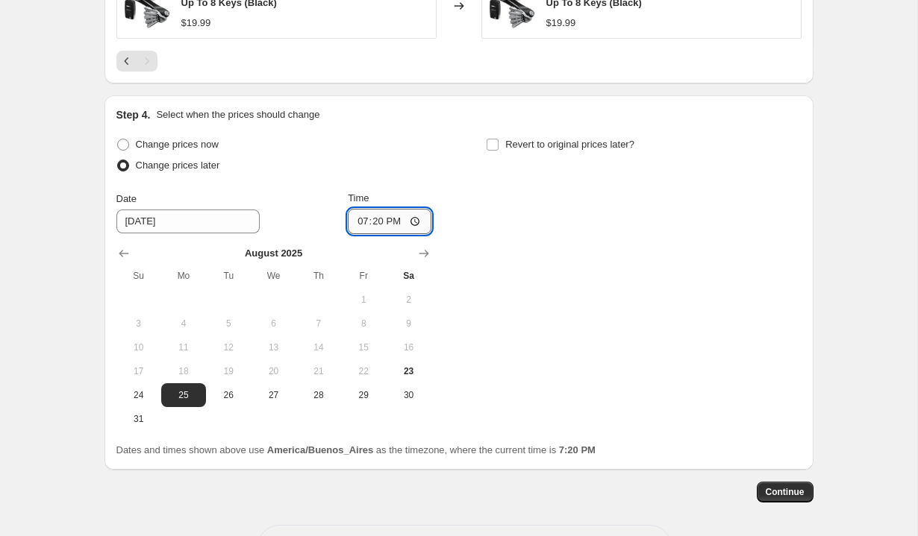
click at [361, 226] on input "19:20" at bounding box center [390, 221] width 84 height 25
click at [394, 219] on input "14:20" at bounding box center [390, 221] width 84 height 25
type input "02:20"
click at [502, 143] on label "Revert to original prices later?" at bounding box center [560, 144] width 148 height 21
click at [498, 143] on input "Revert to original prices later?" at bounding box center [492, 145] width 12 height 12
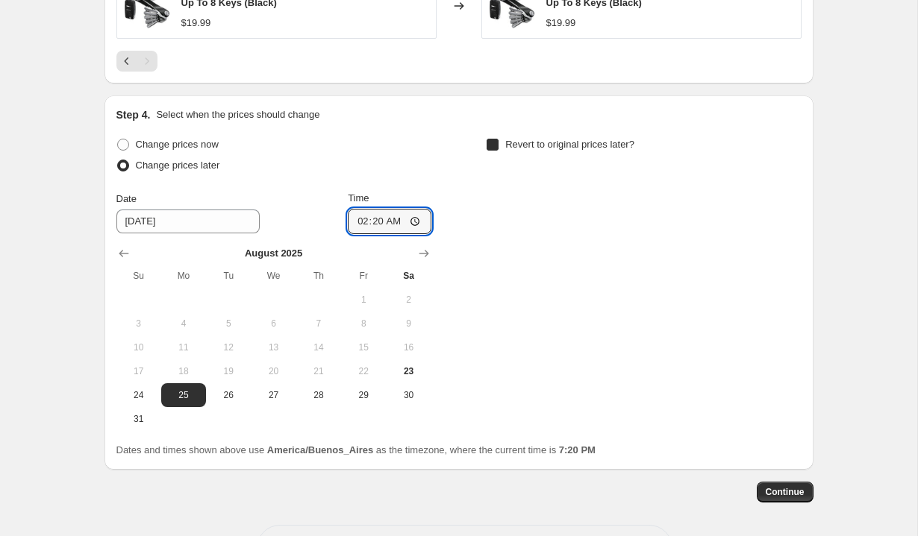
checkbox input "true"
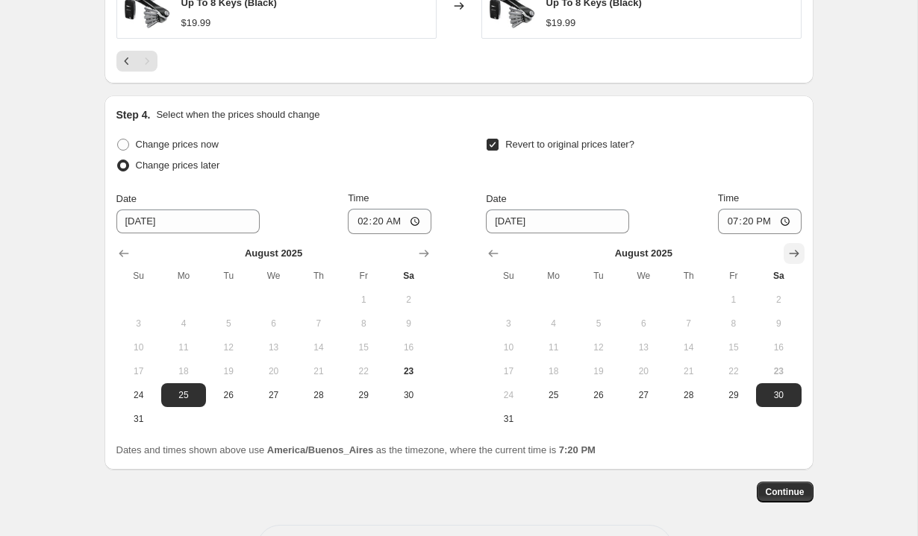
click at [794, 248] on icon "Show next month, September 2025" at bounding box center [793, 253] width 15 height 15
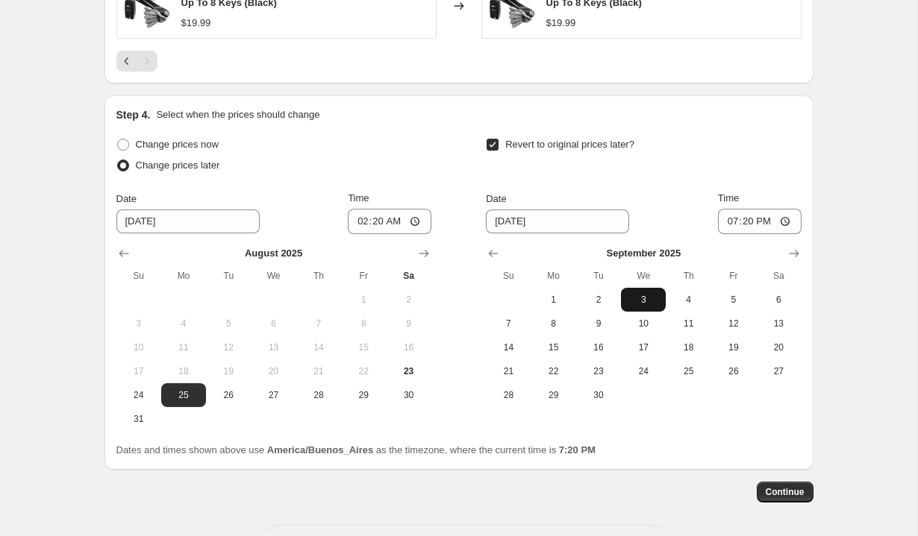
click at [637, 298] on span "3" at bounding box center [643, 300] width 33 height 12
type input "[DATE]"
click at [724, 220] on input "19:20" at bounding box center [760, 221] width 84 height 25
click at [747, 224] on input "13:20" at bounding box center [760, 221] width 84 height 25
type input "01:45"
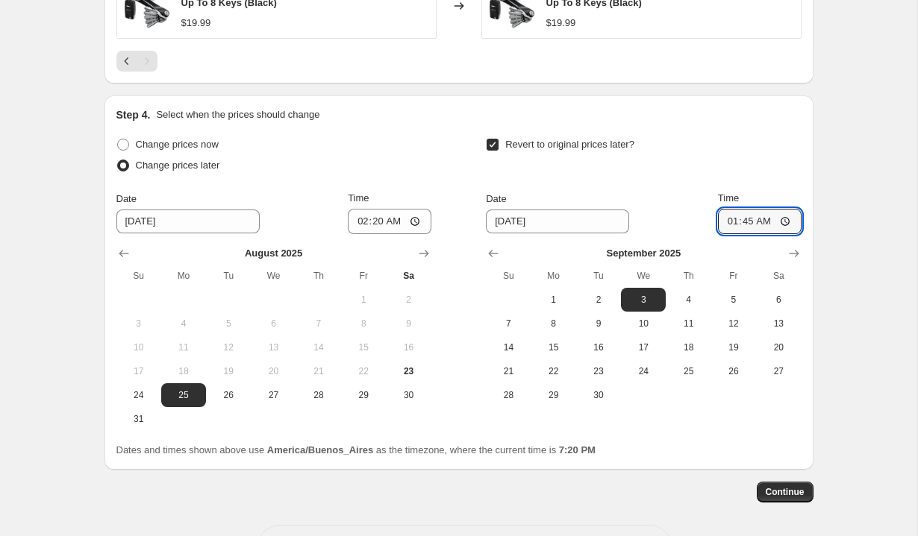
click at [786, 492] on span "Continue" at bounding box center [784, 492] width 39 height 12
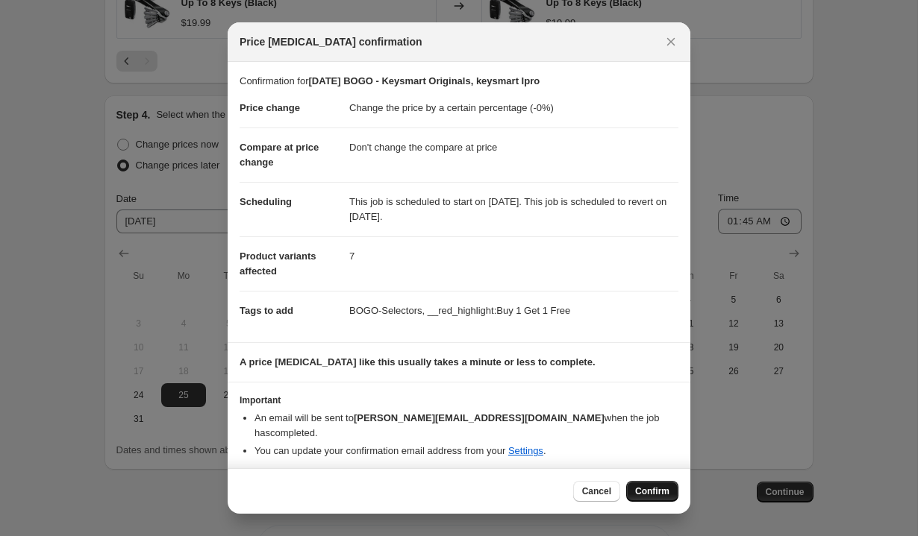
click at [656, 489] on span "Confirm" at bounding box center [652, 492] width 34 height 12
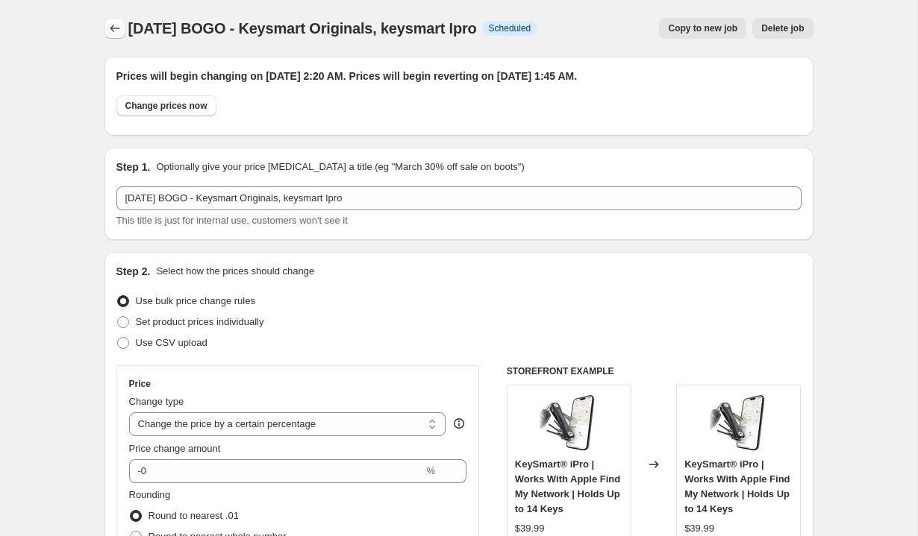
click at [118, 28] on icon "Price change jobs" at bounding box center [115, 28] width 10 height 7
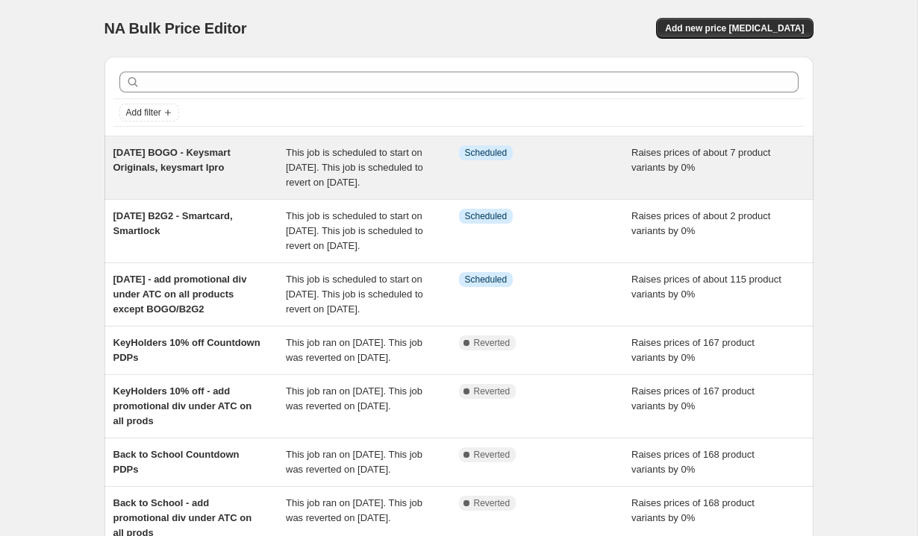
click at [221, 165] on span "[DATE] BOGO - Keysmart Originals, keysmart Ipro" at bounding box center [171, 160] width 117 height 26
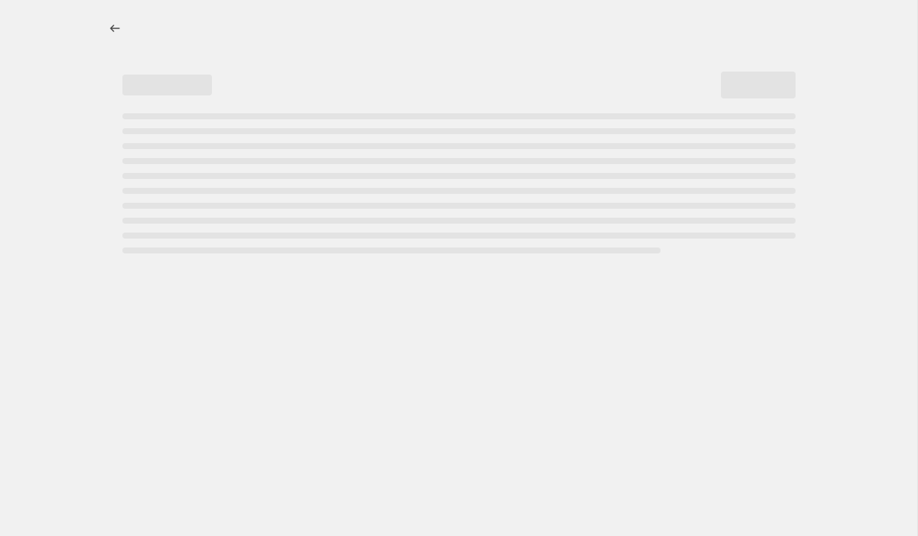
select select "percentage"
select select "no_change"
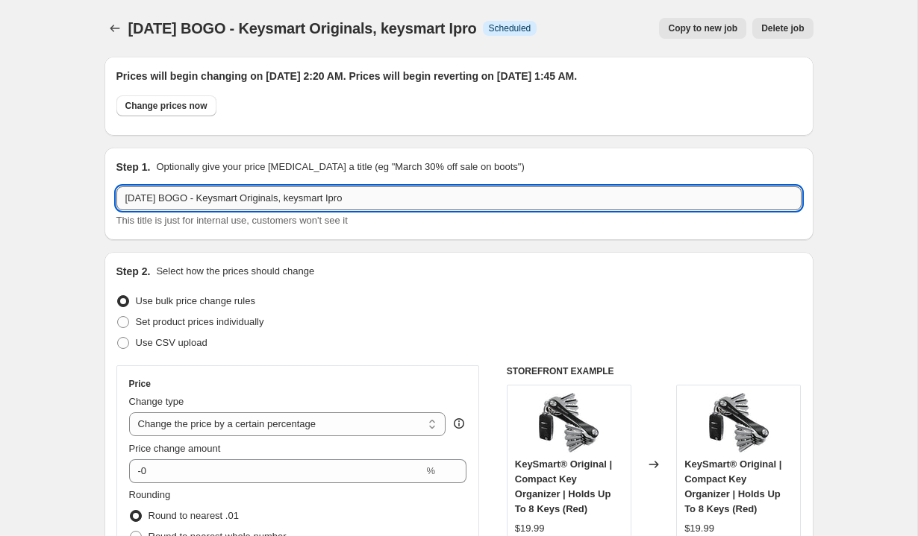
click at [320, 203] on input "[DATE] BOGO - Keysmart Originals, keysmart Ipro" at bounding box center [458, 198] width 685 height 24
type input "[DATE] BOGO - Keysmart Originals"
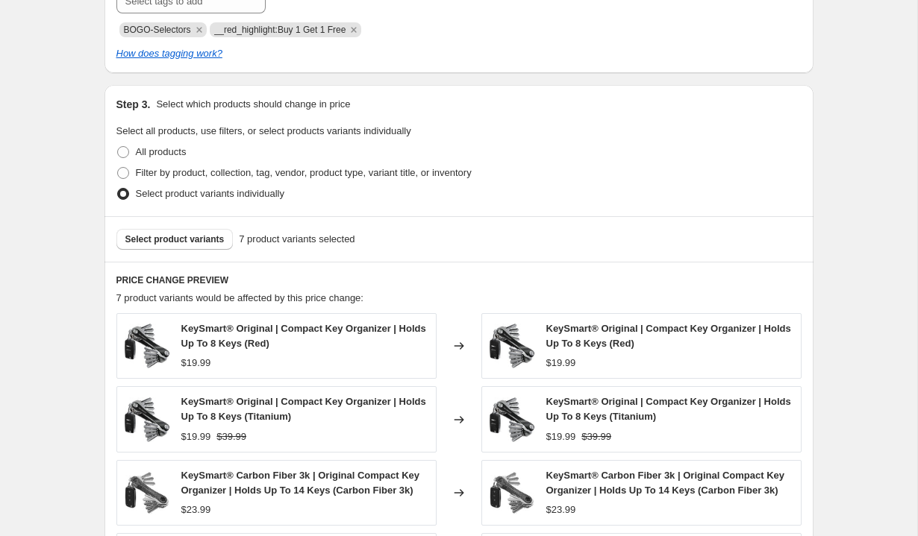
scroll to position [788, 0]
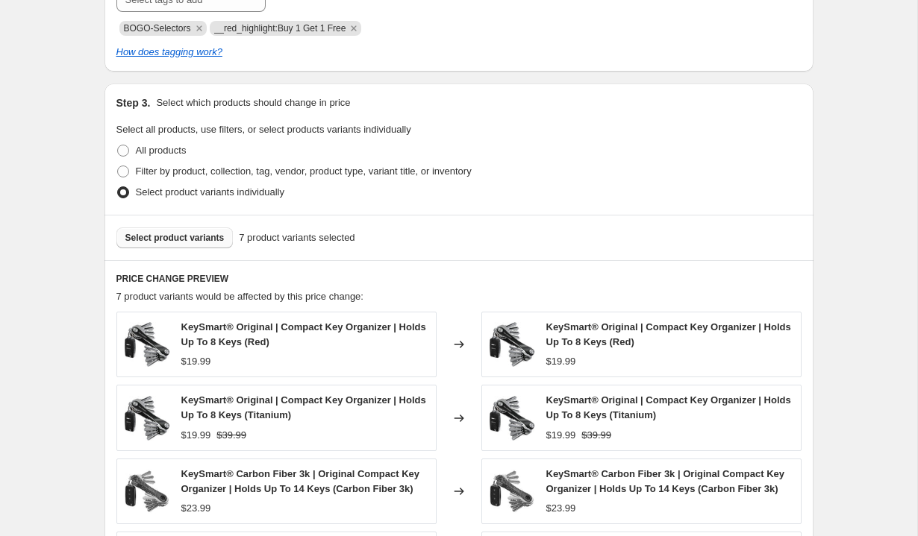
click at [197, 243] on button "Select product variants" at bounding box center [174, 238] width 117 height 21
click at [847, 276] on div "Labor day BOGO - Keysmart Originals, keysmart Ipro. This page is ready Labor da…" at bounding box center [458, 226] width 917 height 2029
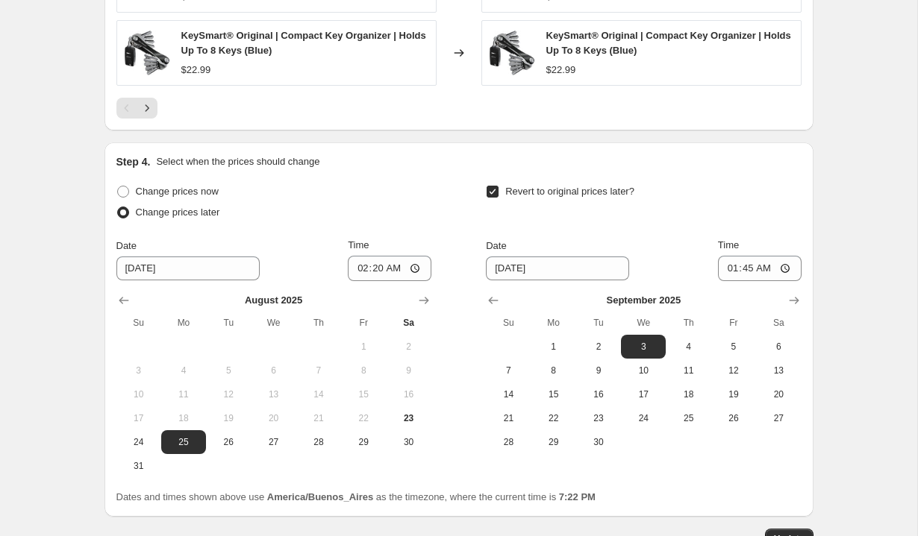
scroll to position [1493, 0]
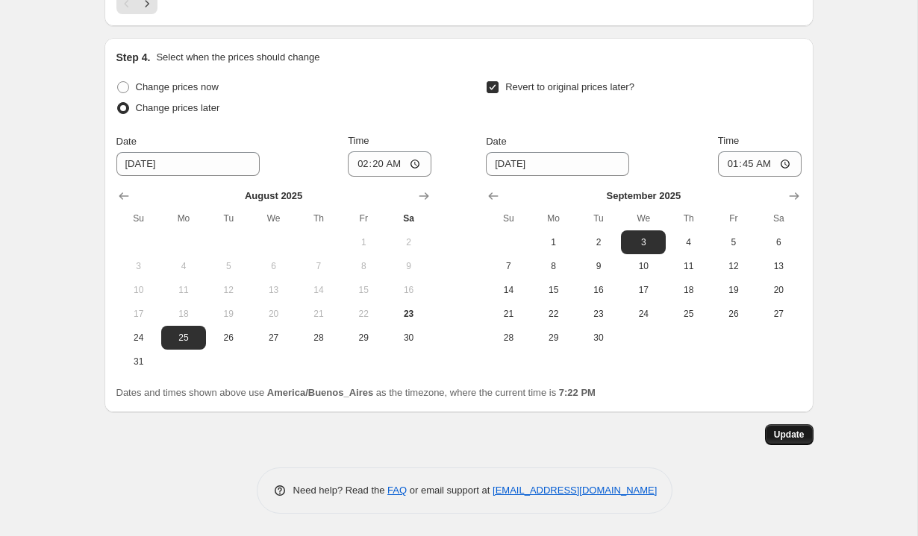
click at [777, 431] on span "Update" at bounding box center [789, 435] width 31 height 12
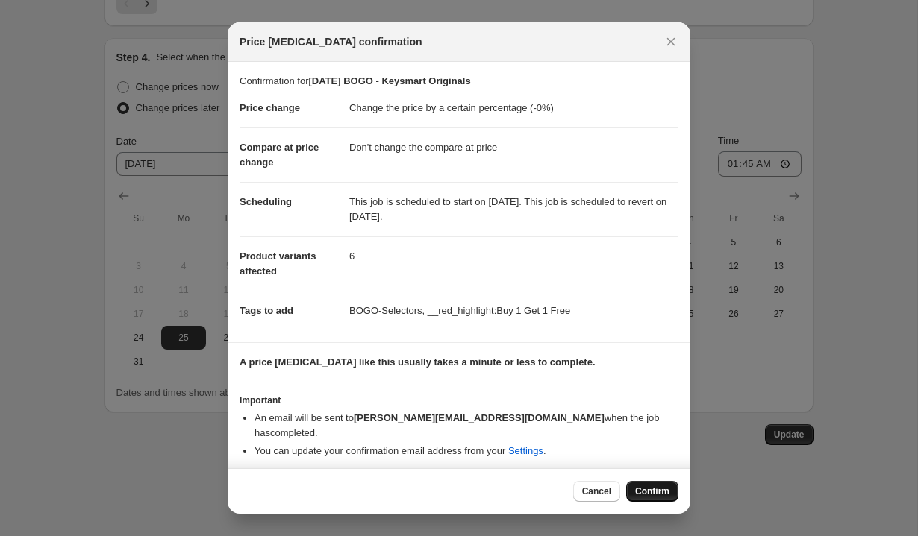
click at [637, 486] on span "Confirm" at bounding box center [652, 492] width 34 height 12
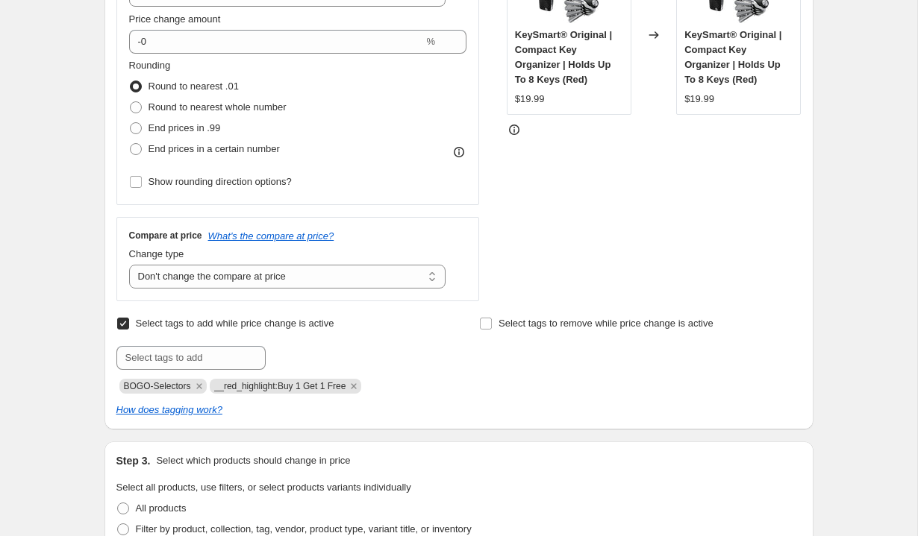
scroll to position [0, 0]
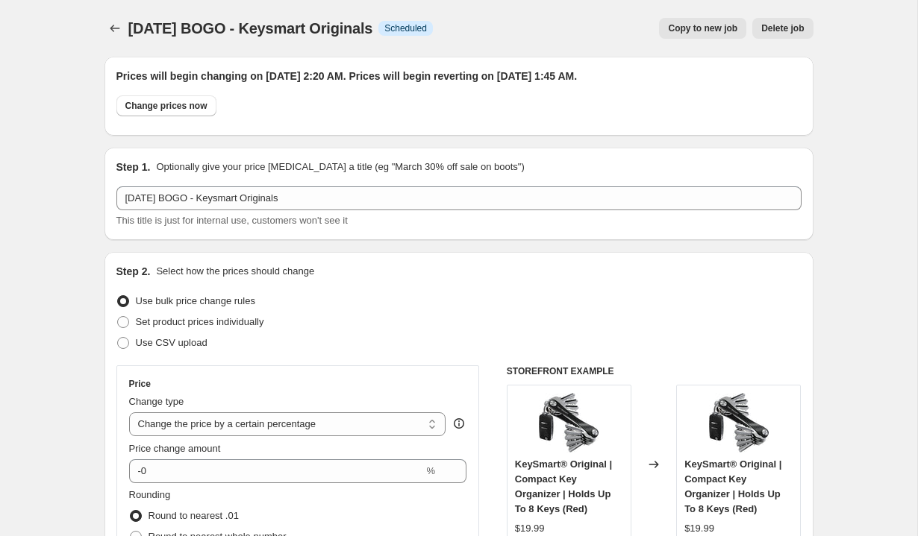
click at [684, 34] on span "Copy to new job" at bounding box center [702, 28] width 69 height 12
select select "percentage"
select select "no_change"
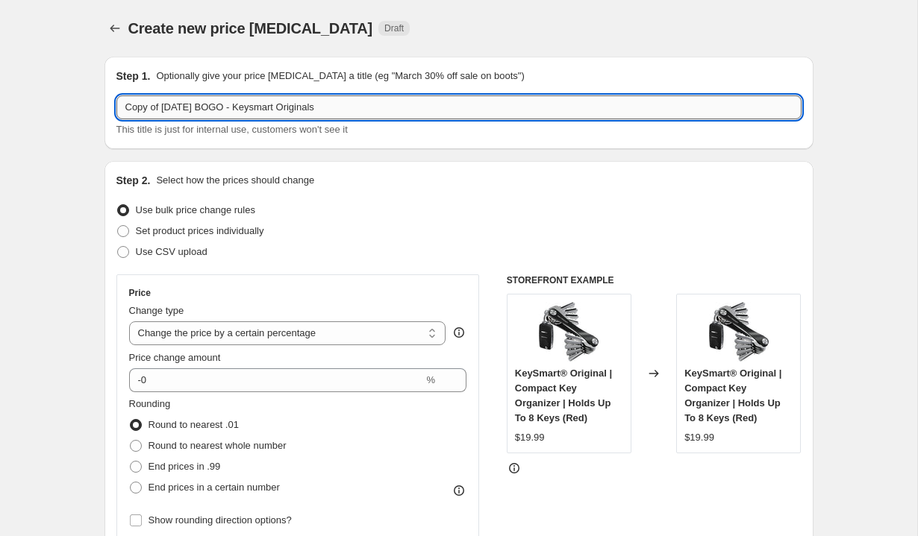
click at [166, 108] on input "Copy of Labor day BOGO - Keysmart Originals" at bounding box center [458, 107] width 685 height 24
click at [286, 113] on input "[DATE] BOGO - Keysmart Originals" at bounding box center [458, 107] width 685 height 24
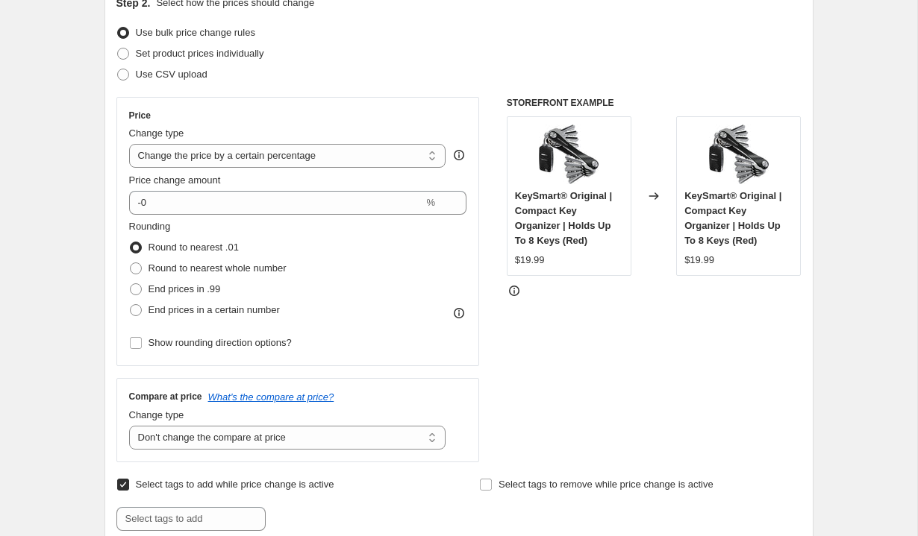
scroll to position [178, 0]
type input "Labor day BOGO - Keysmart iPro (change to 49.99)"
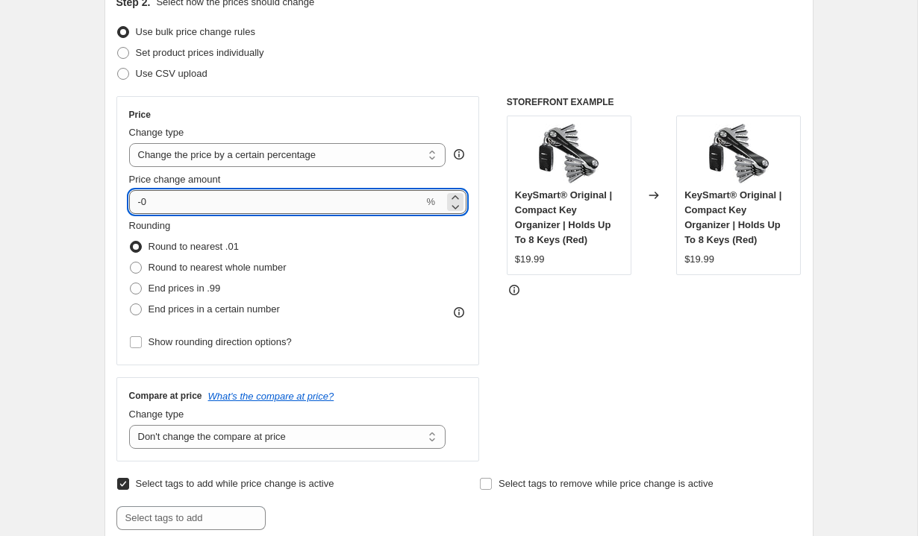
click at [173, 201] on input "-0" at bounding box center [276, 202] width 295 height 24
click at [277, 152] on select "Change the price to a certain amount Change the price by a certain amount Chang…" at bounding box center [287, 155] width 317 height 24
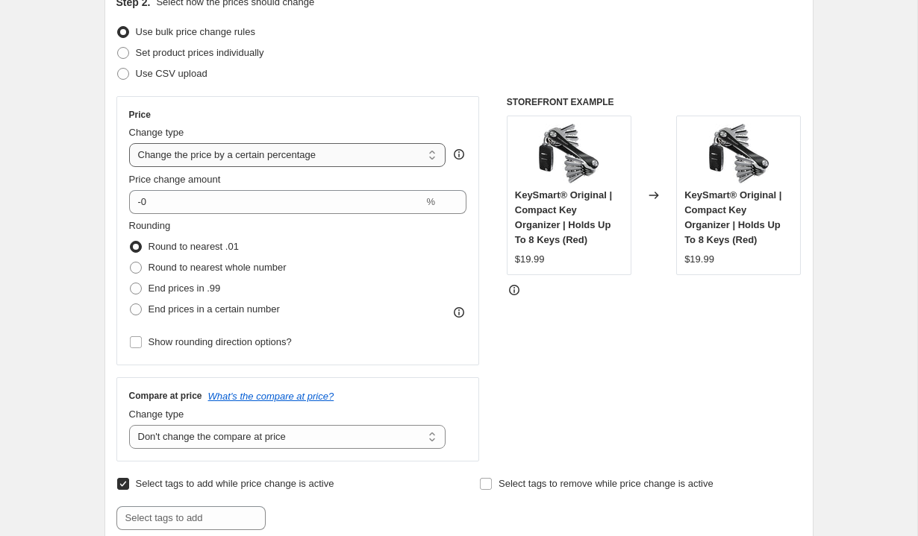
select select "to"
click at [129, 143] on select "Change the price to a certain amount Change the price by a certain amount Chang…" at bounding box center [287, 155] width 317 height 24
type input "80.00"
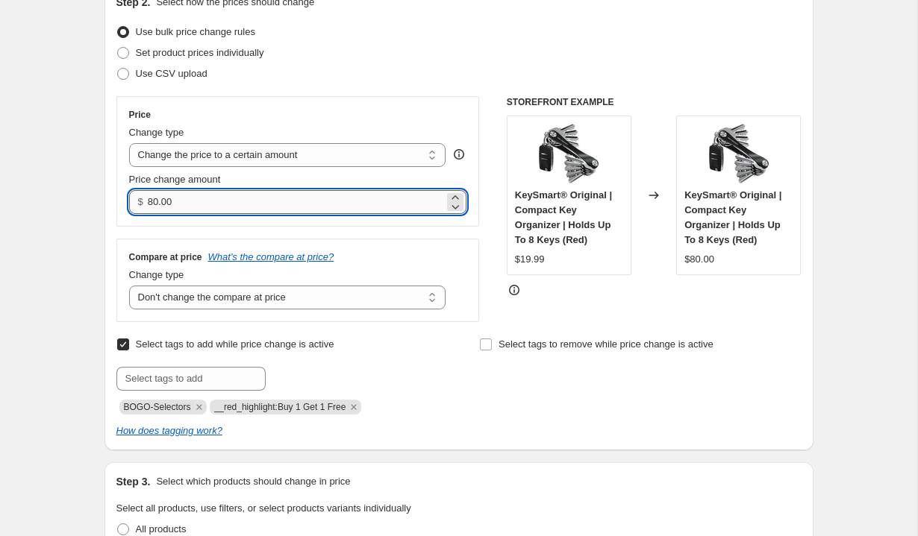
click at [198, 198] on input "80.00" at bounding box center [296, 202] width 296 height 24
type input "49"
type input "49.99"
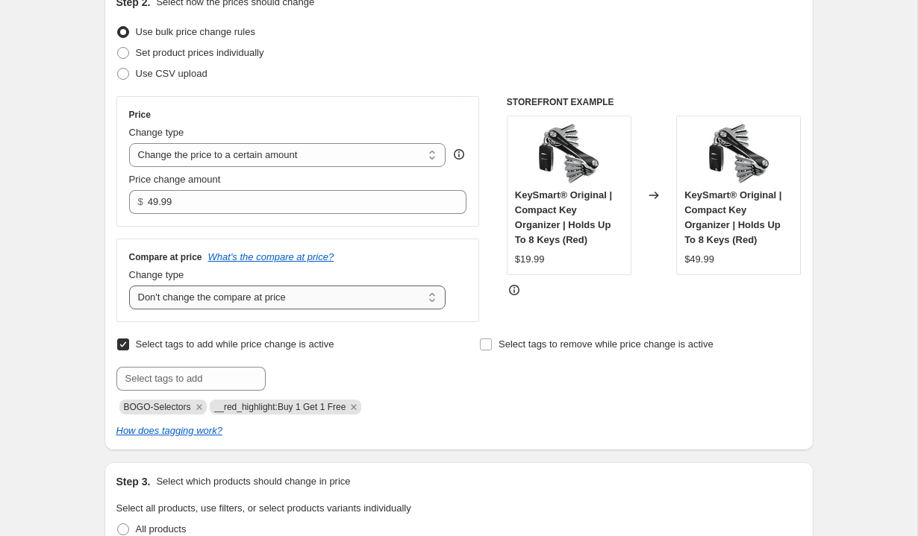
click at [225, 298] on select "Change the compare at price to the current price (sale) Change the compare at p…" at bounding box center [287, 298] width 317 height 24
select select "to"
click at [129, 286] on select "Change the compare at price to the current price (sale) Change the compare at p…" at bounding box center [287, 298] width 317 height 24
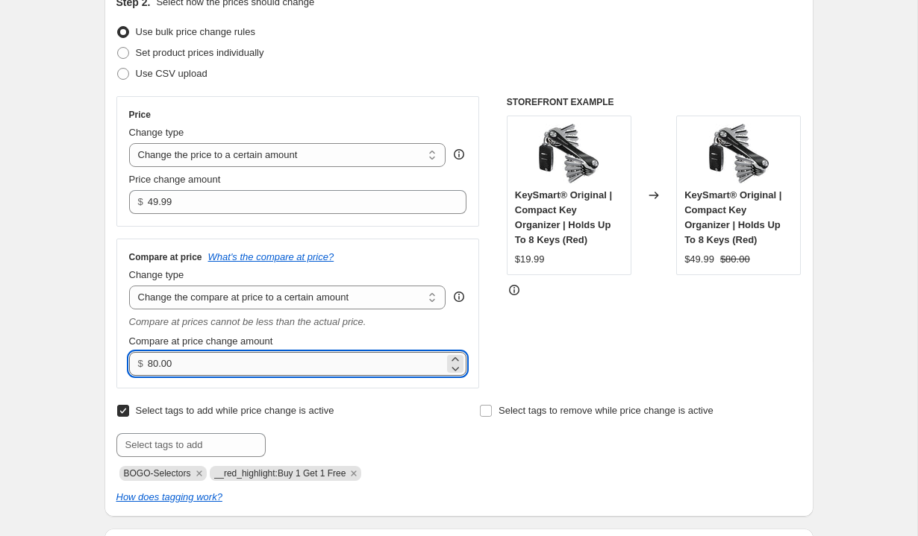
click at [168, 365] on input "80.00" at bounding box center [296, 364] width 296 height 24
type input "59.99"
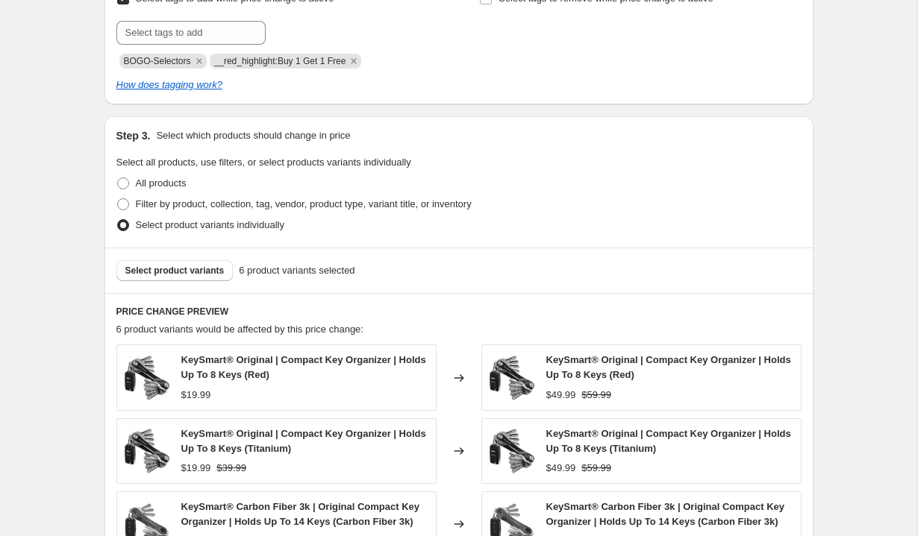
scroll to position [615, 0]
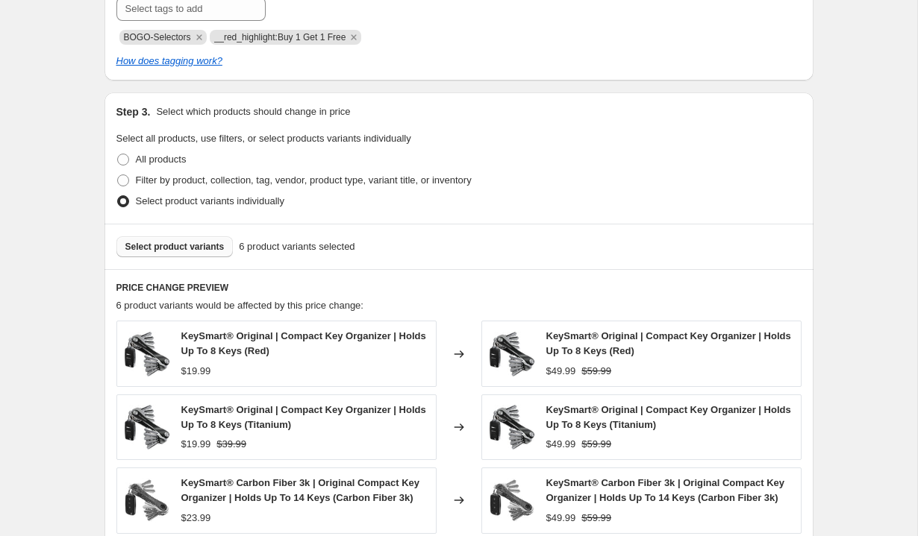
click at [181, 249] on span "Select product variants" at bounding box center [174, 247] width 99 height 12
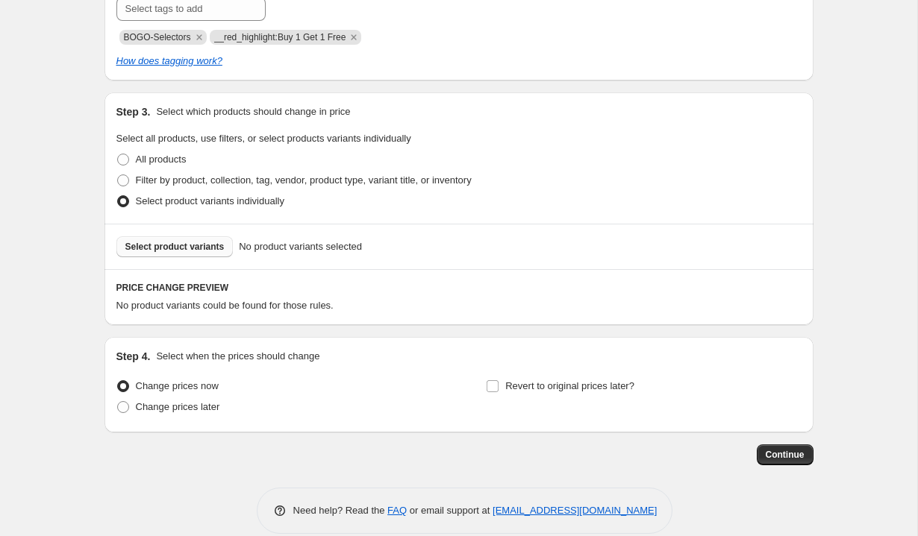
click at [161, 241] on span "Select product variants" at bounding box center [174, 247] width 99 height 12
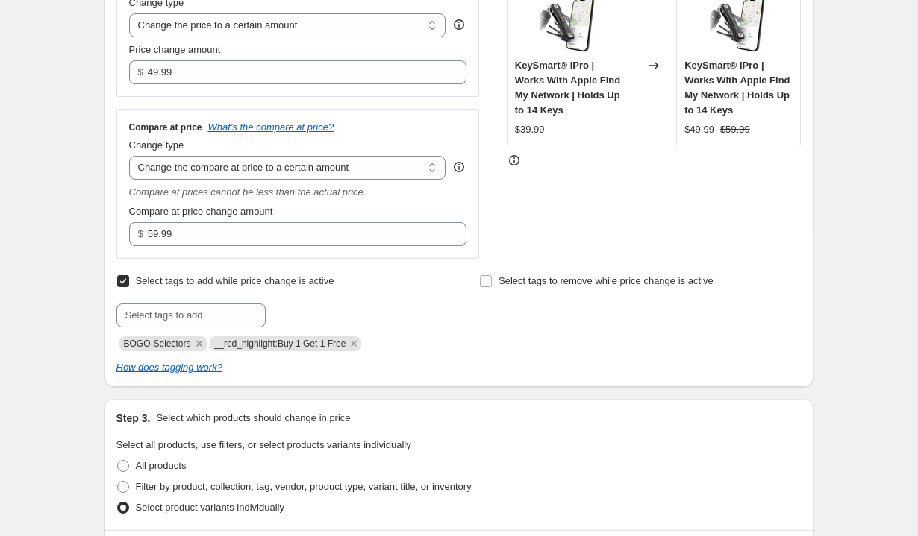
scroll to position [297, 0]
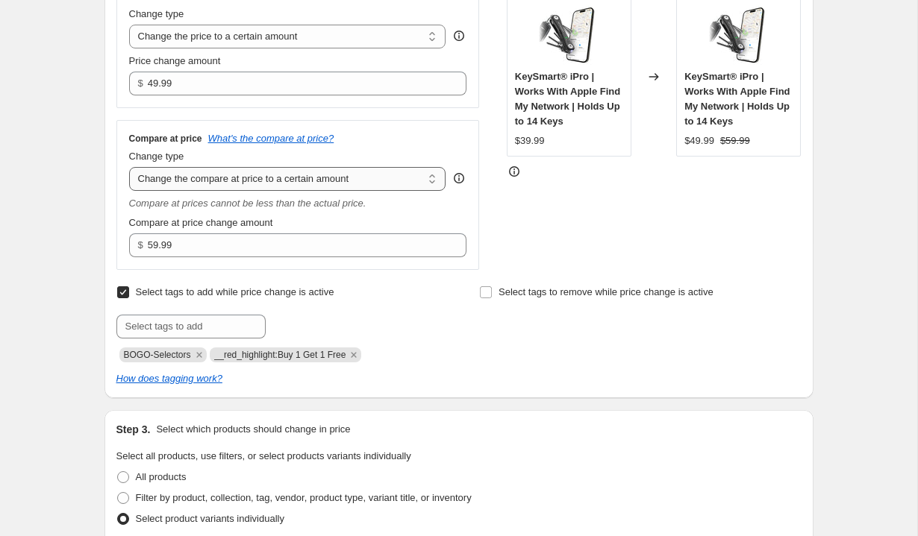
click at [319, 189] on select "Change the compare at price to the current price (sale) Change the compare at p…" at bounding box center [287, 179] width 317 height 24
select select "no_change"
click at [129, 167] on select "Change the compare at price to the current price (sale) Change the compare at p…" at bounding box center [287, 179] width 317 height 24
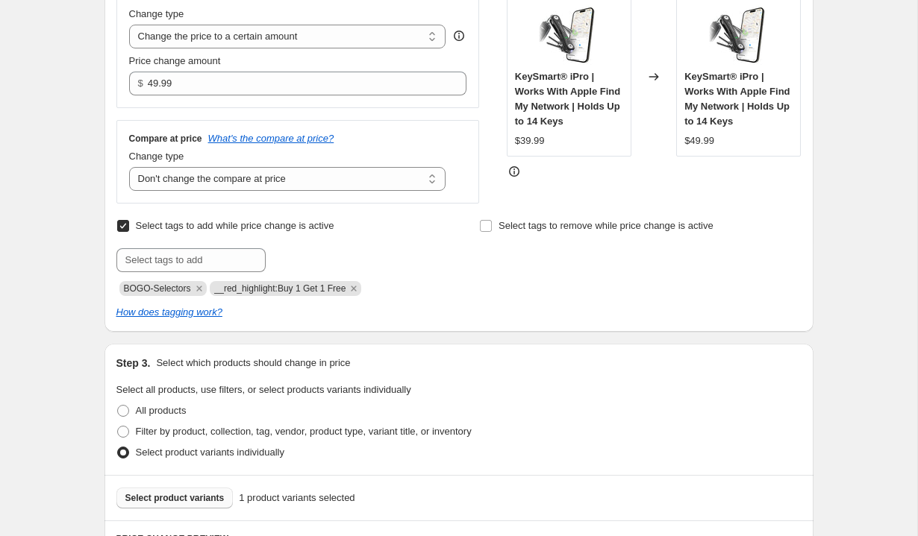
click at [489, 279] on div "Select tags to remove while price change is active" at bounding box center [640, 256] width 322 height 81
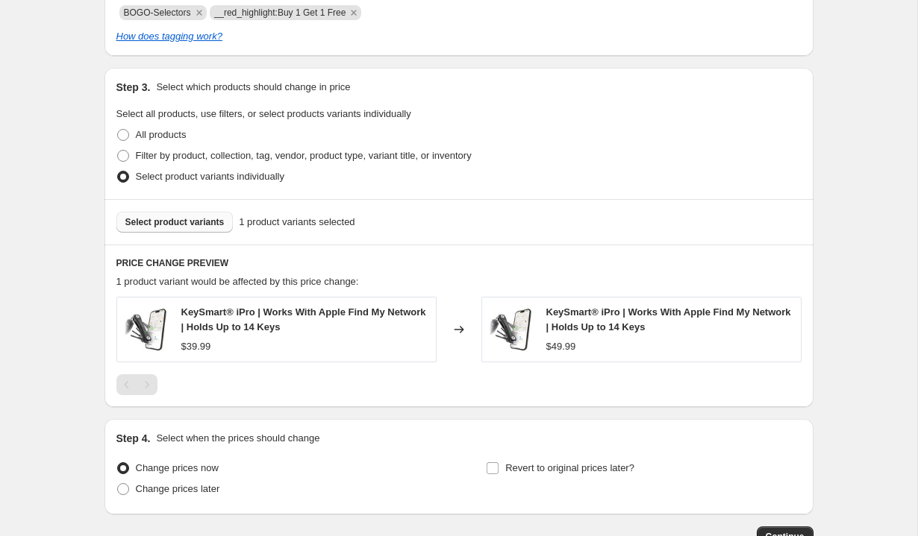
scroll to position [675, 0]
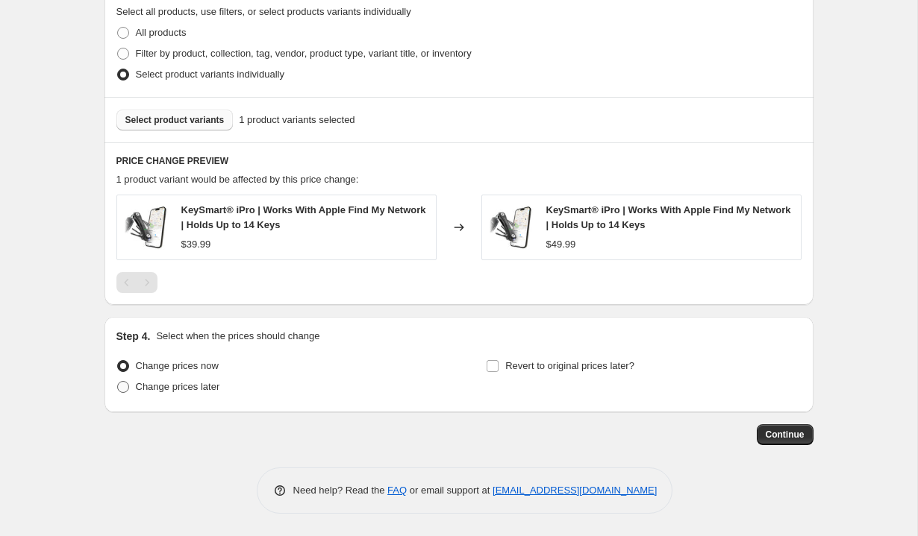
click at [196, 381] on span "Change prices later" at bounding box center [178, 386] width 84 height 11
click at [118, 381] on input "Change prices later" at bounding box center [117, 381] width 1 height 1
radio input "true"
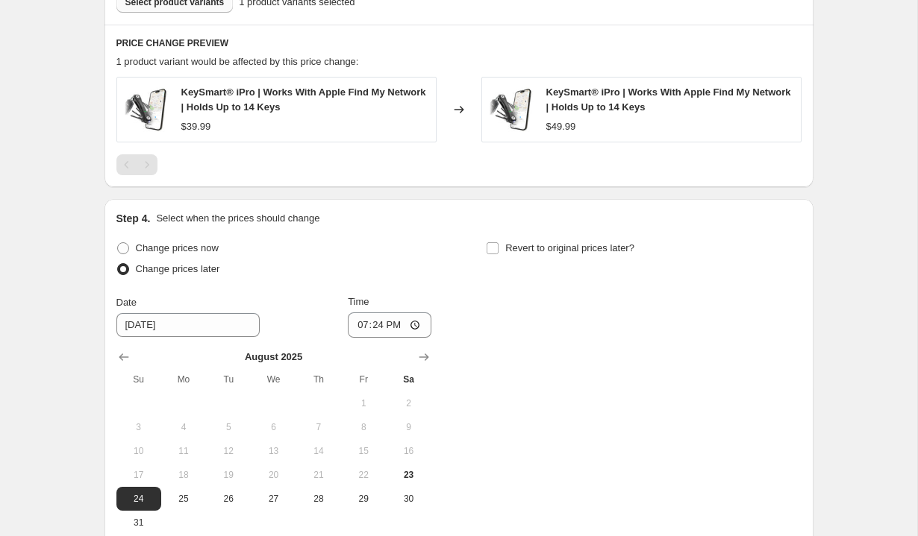
scroll to position [954, 0]
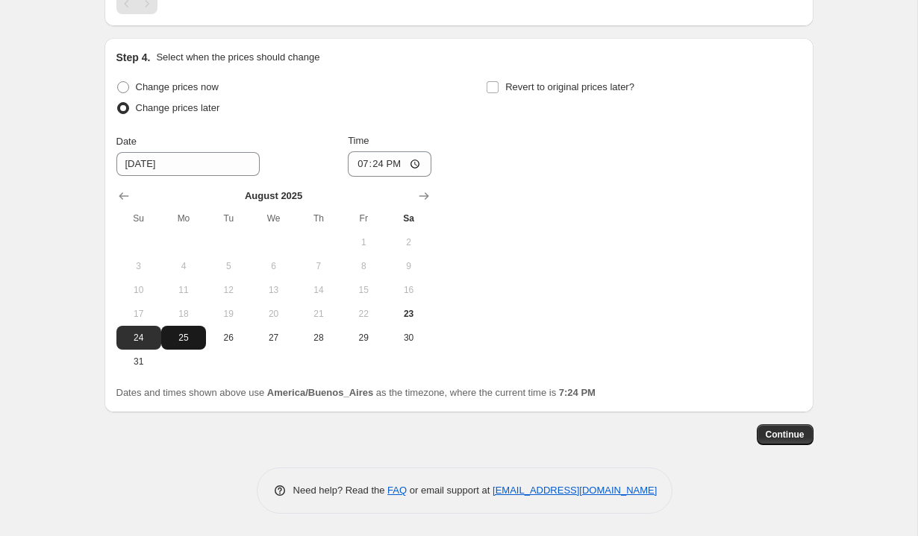
click at [186, 333] on span "25" at bounding box center [183, 338] width 33 height 12
type input "[DATE]"
click at [358, 166] on input "19:24" at bounding box center [390, 163] width 84 height 25
click at [360, 165] on input "13:02" at bounding box center [390, 163] width 84 height 25
click at [358, 158] on input "12:02" at bounding box center [390, 163] width 84 height 25
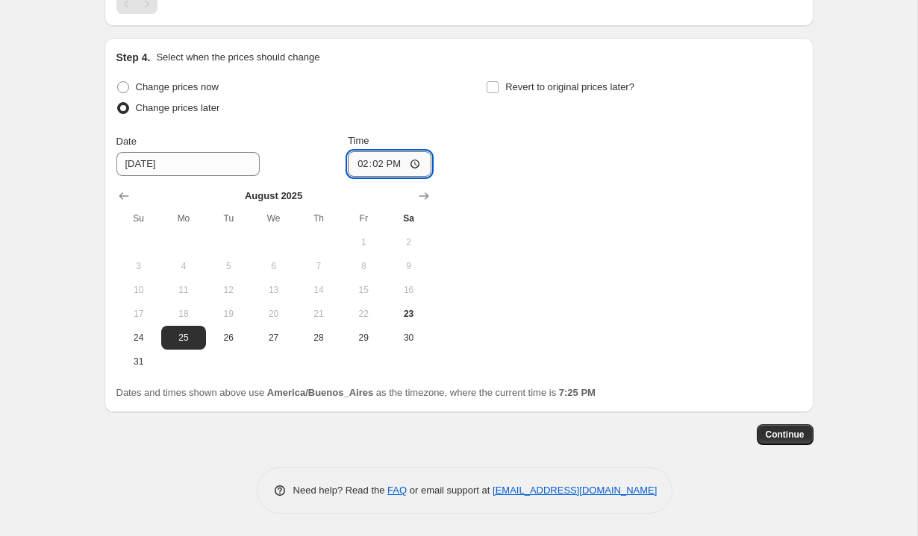
click at [358, 158] on input "14:02" at bounding box center [390, 163] width 84 height 25
type input "00:18"
click at [503, 190] on div "Change prices now Change prices later Date 8/25/2025 Time 00:18 August 2025 Su …" at bounding box center [458, 225] width 685 height 297
click at [548, 94] on span "Revert to original prices later?" at bounding box center [569, 87] width 129 height 15
click at [498, 93] on input "Revert to original prices later?" at bounding box center [492, 87] width 12 height 12
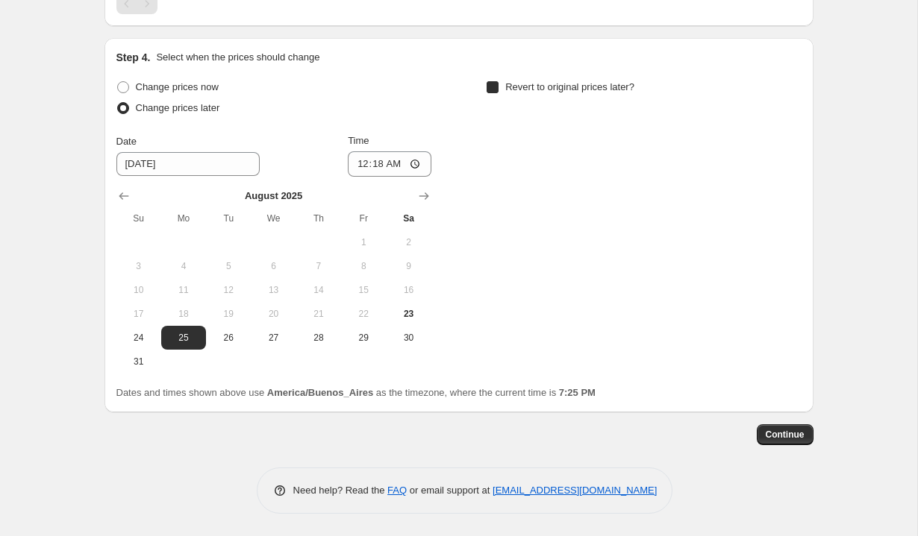
checkbox input "true"
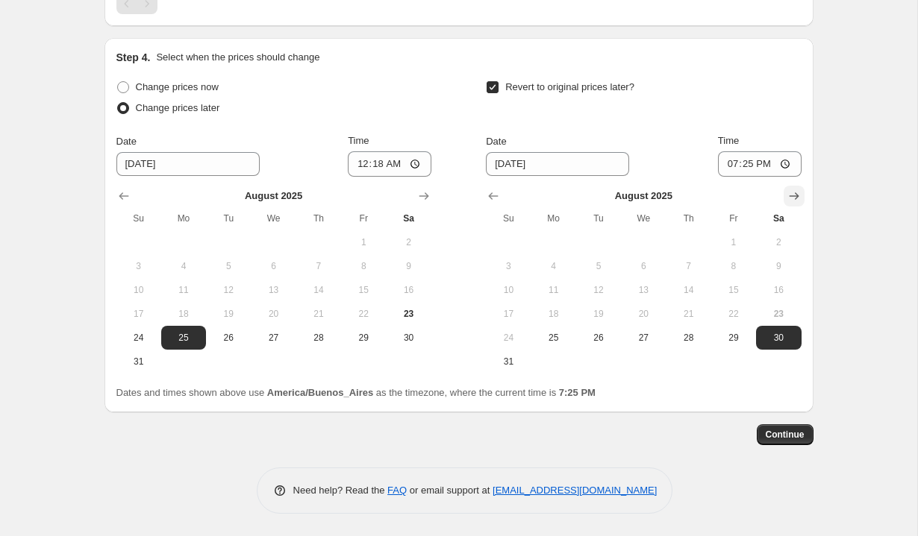
click at [791, 193] on icon "Show next month, September 2025" at bounding box center [793, 196] width 15 height 15
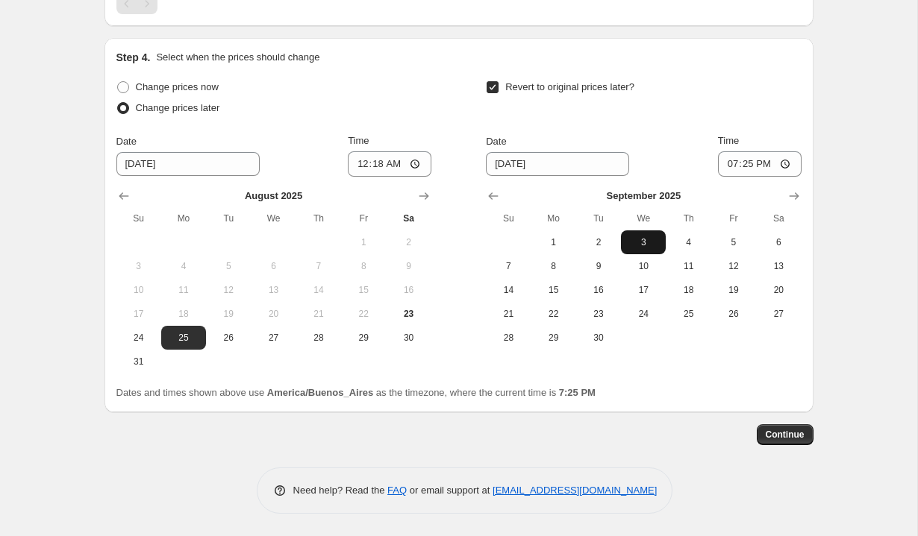
click at [636, 242] on span "3" at bounding box center [643, 242] width 33 height 12
type input "[DATE]"
click at [732, 161] on input "19:25" at bounding box center [760, 163] width 84 height 25
click at [744, 164] on input "13:25" at bounding box center [760, 163] width 84 height 25
type input "01:38"
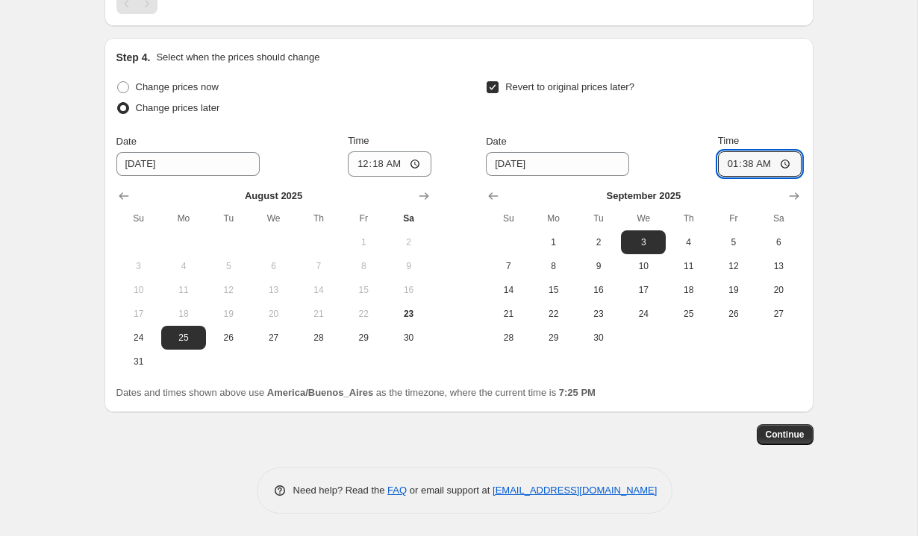
click at [791, 432] on span "Continue" at bounding box center [784, 435] width 39 height 12
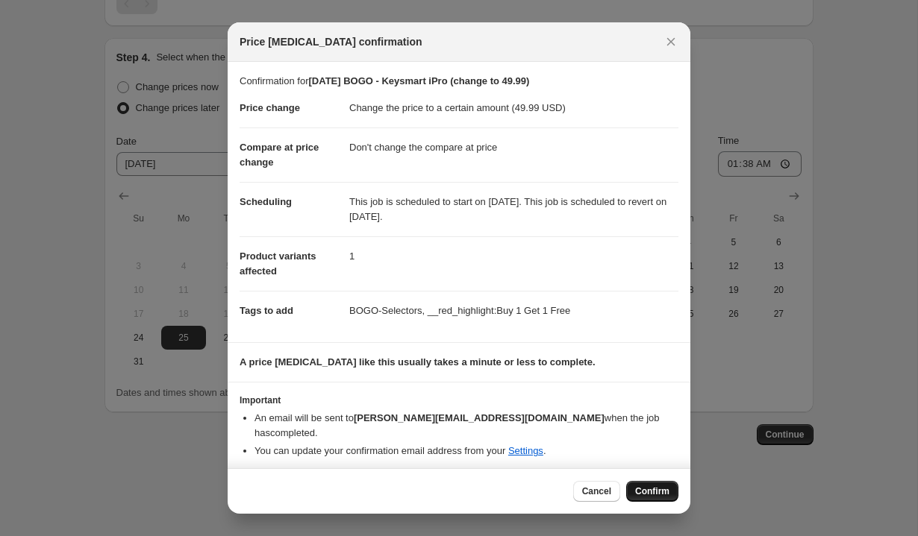
click at [665, 486] on span "Confirm" at bounding box center [652, 492] width 34 height 12
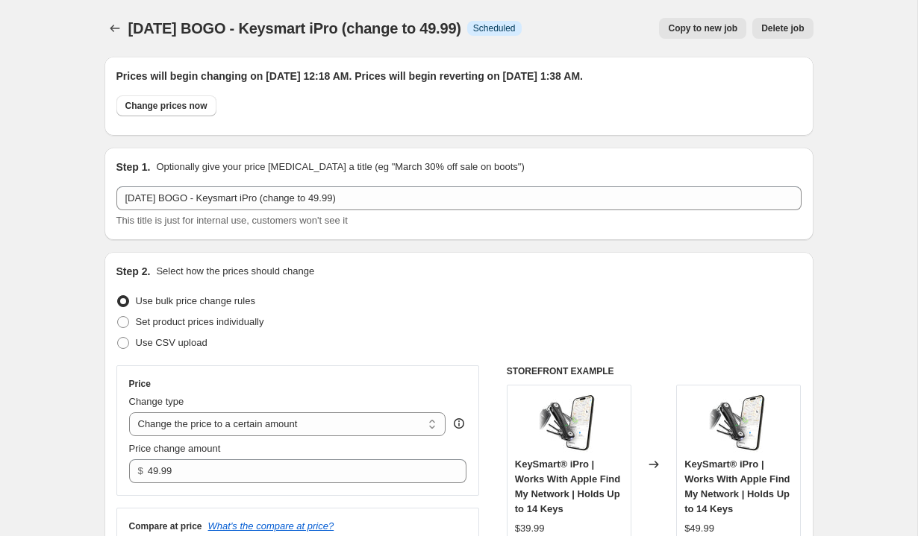
scroll to position [954, 0]
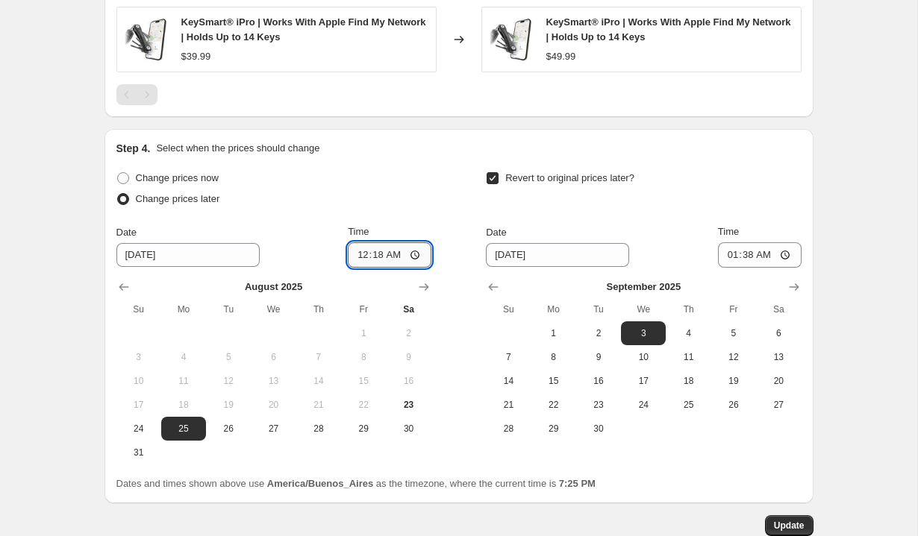
click at [363, 258] on input "00:18" at bounding box center [390, 254] width 84 height 25
type input "02:18"
click at [412, 221] on div "Change prices now Change prices later Date 8/25/2025 Time 02:18 August 2025 Su …" at bounding box center [273, 316] width 315 height 297
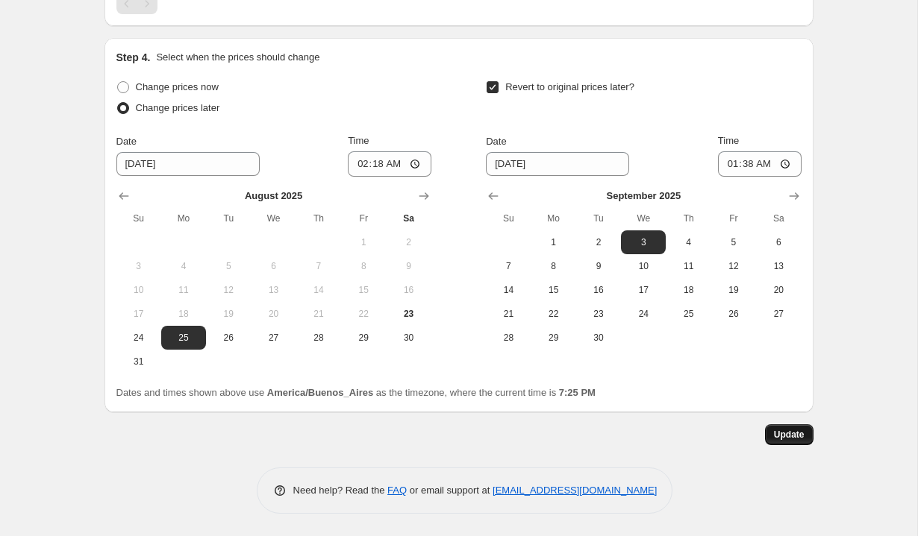
click at [788, 435] on span "Update" at bounding box center [789, 435] width 31 height 12
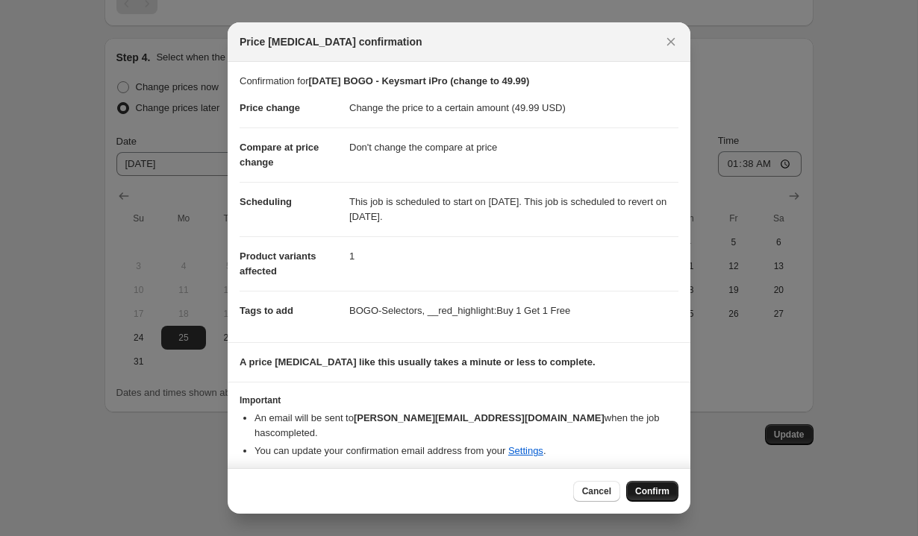
click at [645, 486] on span "Confirm" at bounding box center [652, 492] width 34 height 12
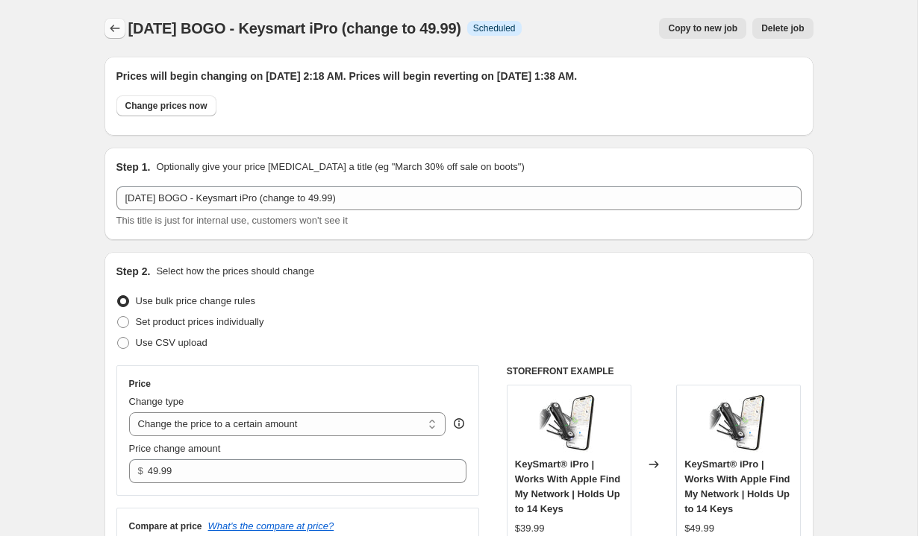
click at [111, 31] on icon "Price change jobs" at bounding box center [114, 28] width 15 height 15
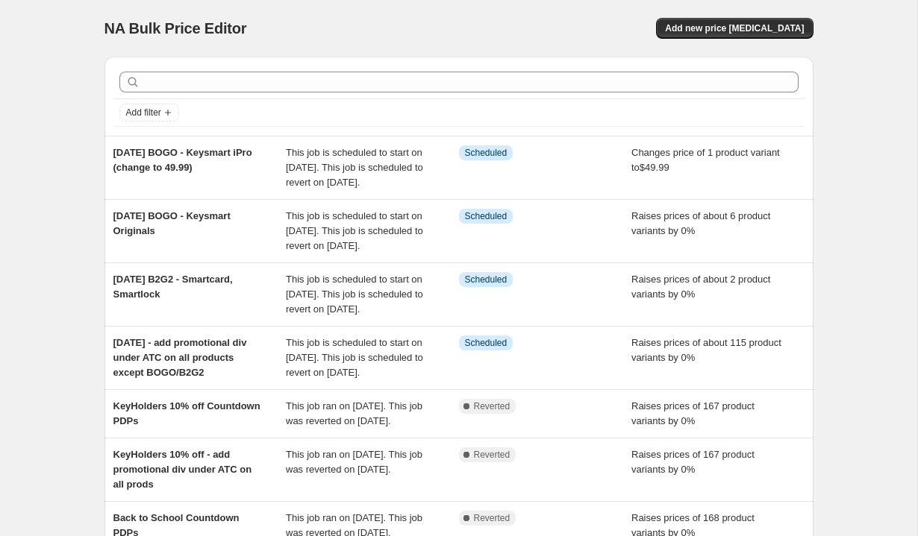
click at [72, 180] on div "NA Bulk Price Editor. This page is ready NA Bulk Price Editor Add new price cha…" at bounding box center [458, 436] width 917 height 873
click at [44, 189] on div "NA Bulk Price Editor. This page is ready NA Bulk Price Editor Add new price cha…" at bounding box center [458, 436] width 917 height 873
